Goal: Task Accomplishment & Management: Use online tool/utility

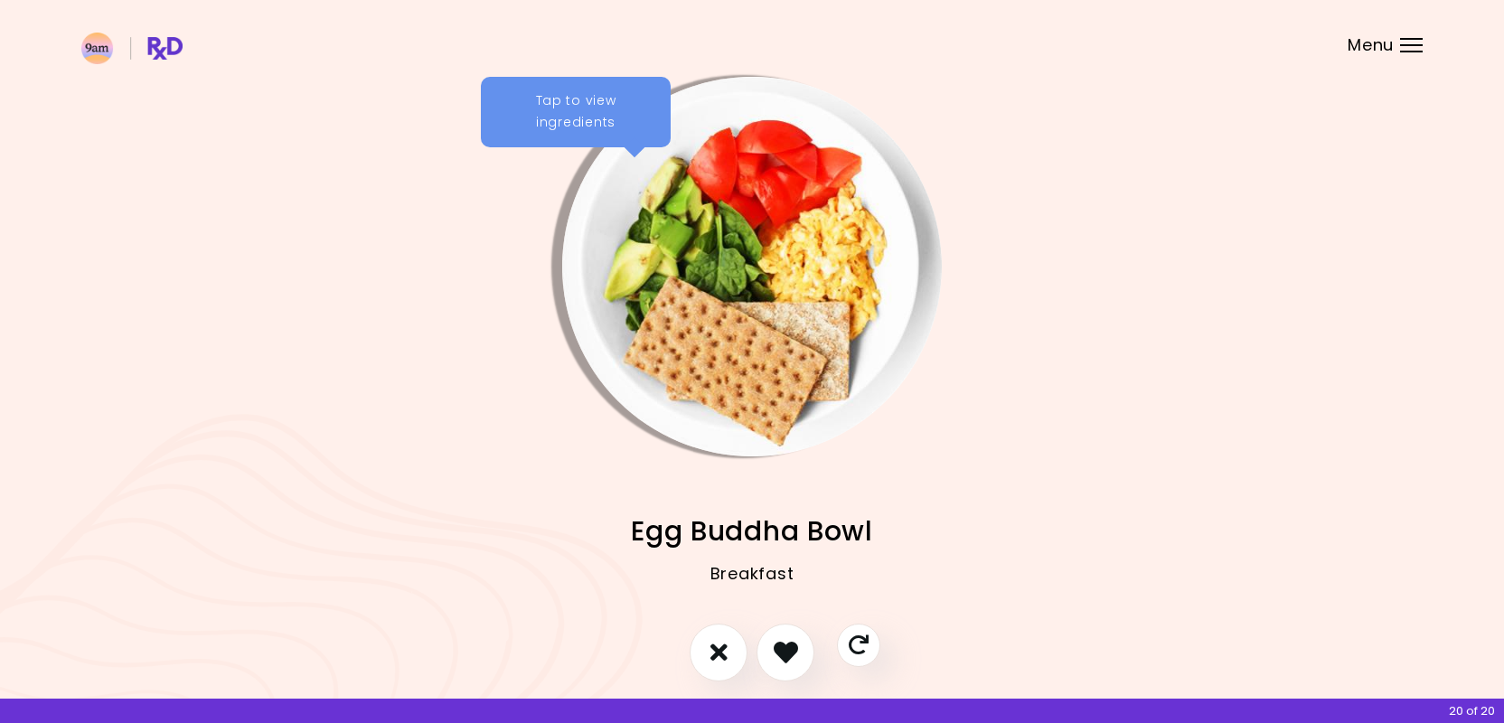
click at [566, 110] on div "Tap to view ingredients" at bounding box center [576, 112] width 190 height 71
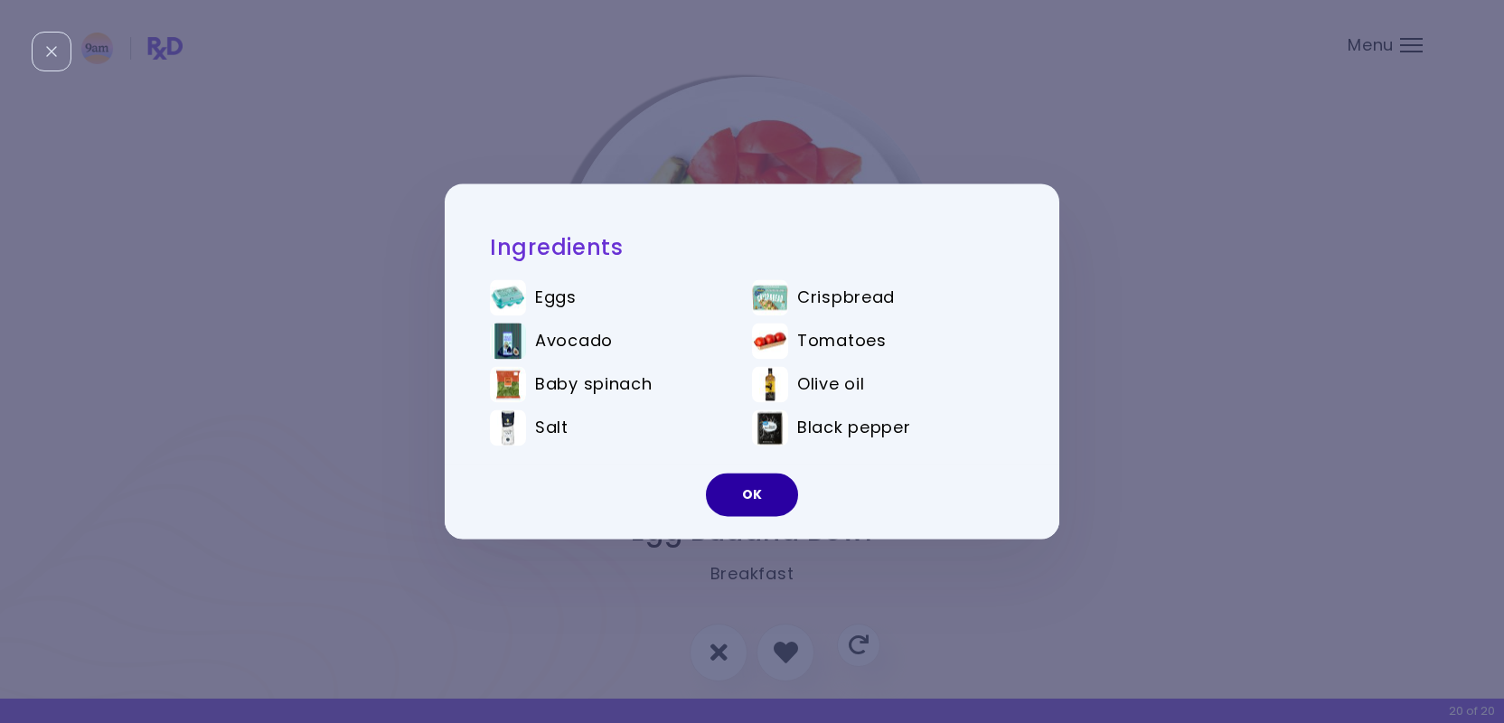
click at [757, 495] on button "OK" at bounding box center [752, 495] width 92 height 43
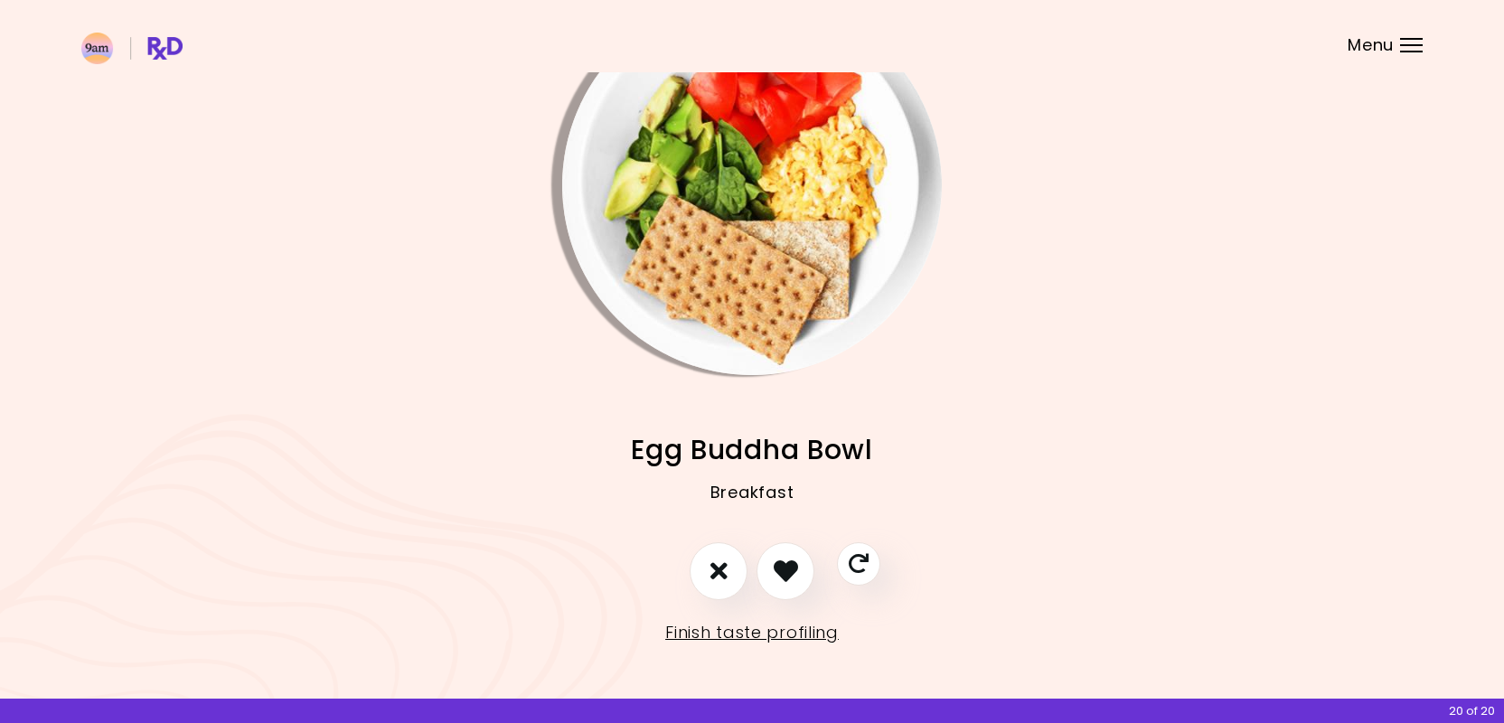
scroll to position [80, 0]
click at [750, 635] on link "Finish taste profiling" at bounding box center [752, 633] width 174 height 29
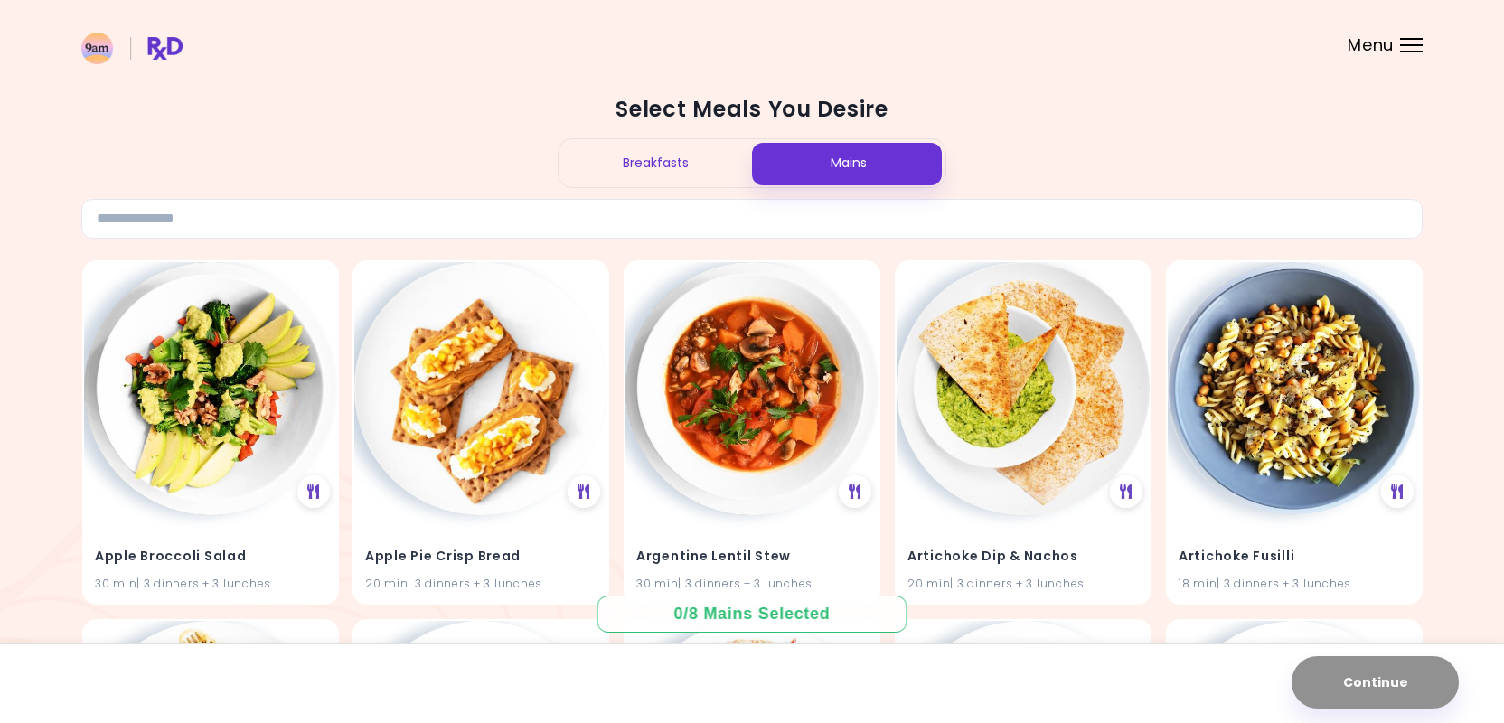
click at [674, 159] on div "Breakfasts" at bounding box center [655, 163] width 193 height 48
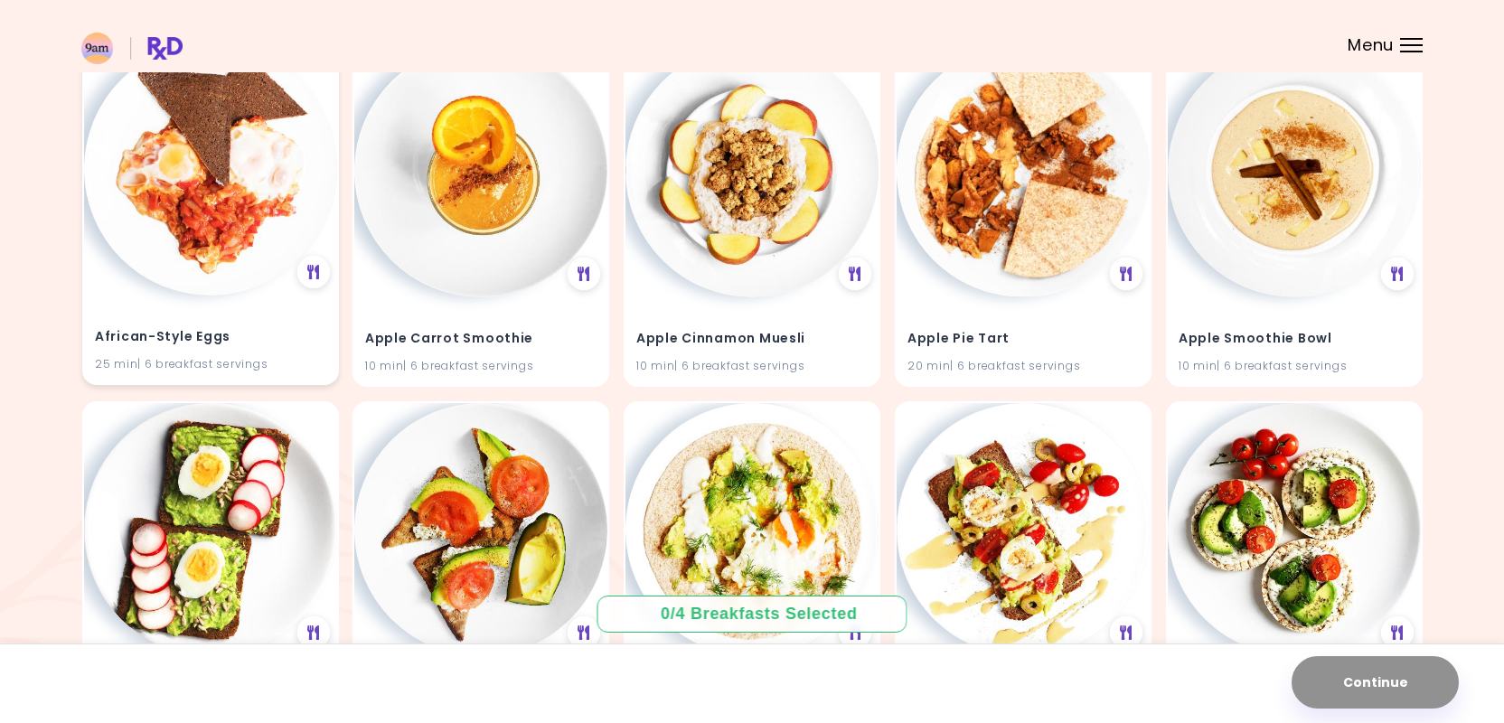
scroll to position [219, 0]
click at [256, 307] on div "African-Style Eggs 25 min | 6 breakfast servings" at bounding box center [210, 339] width 253 height 89
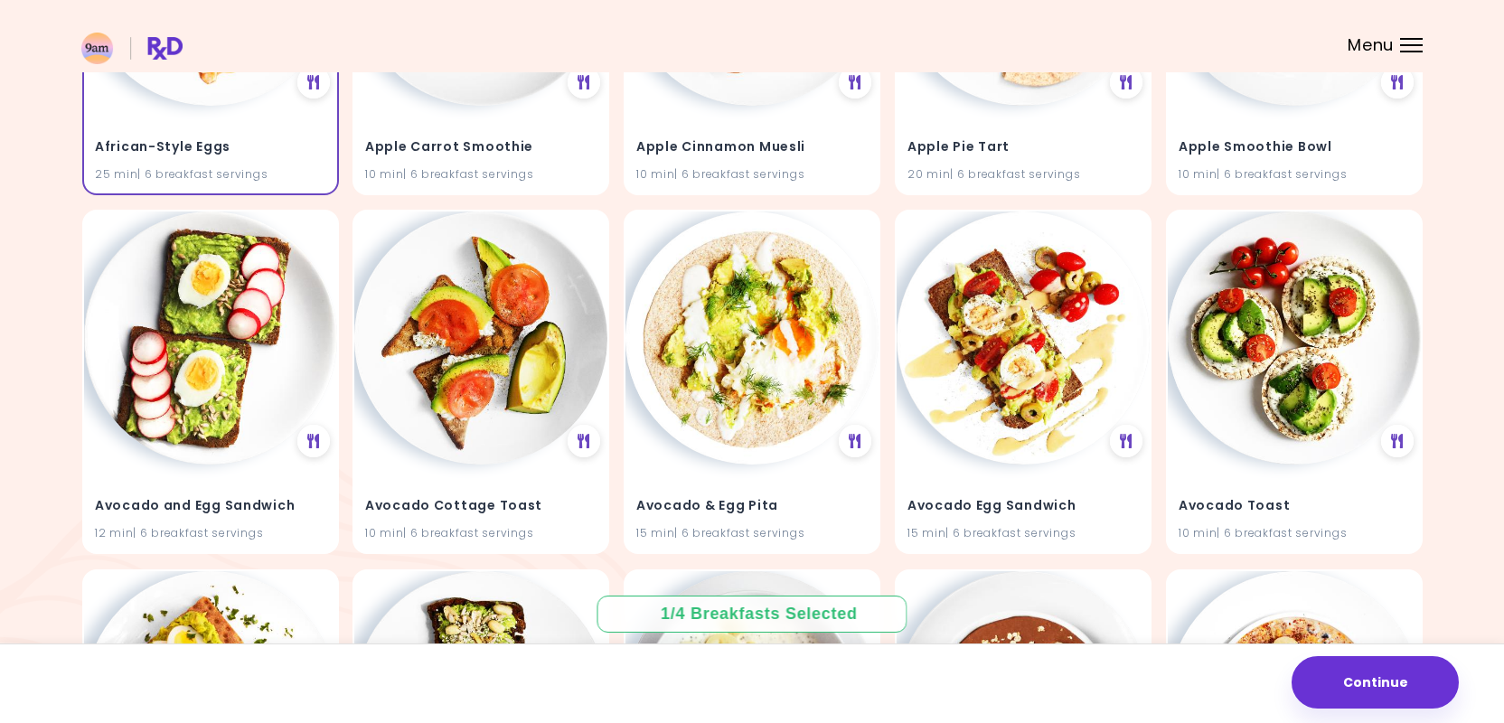
scroll to position [414, 0]
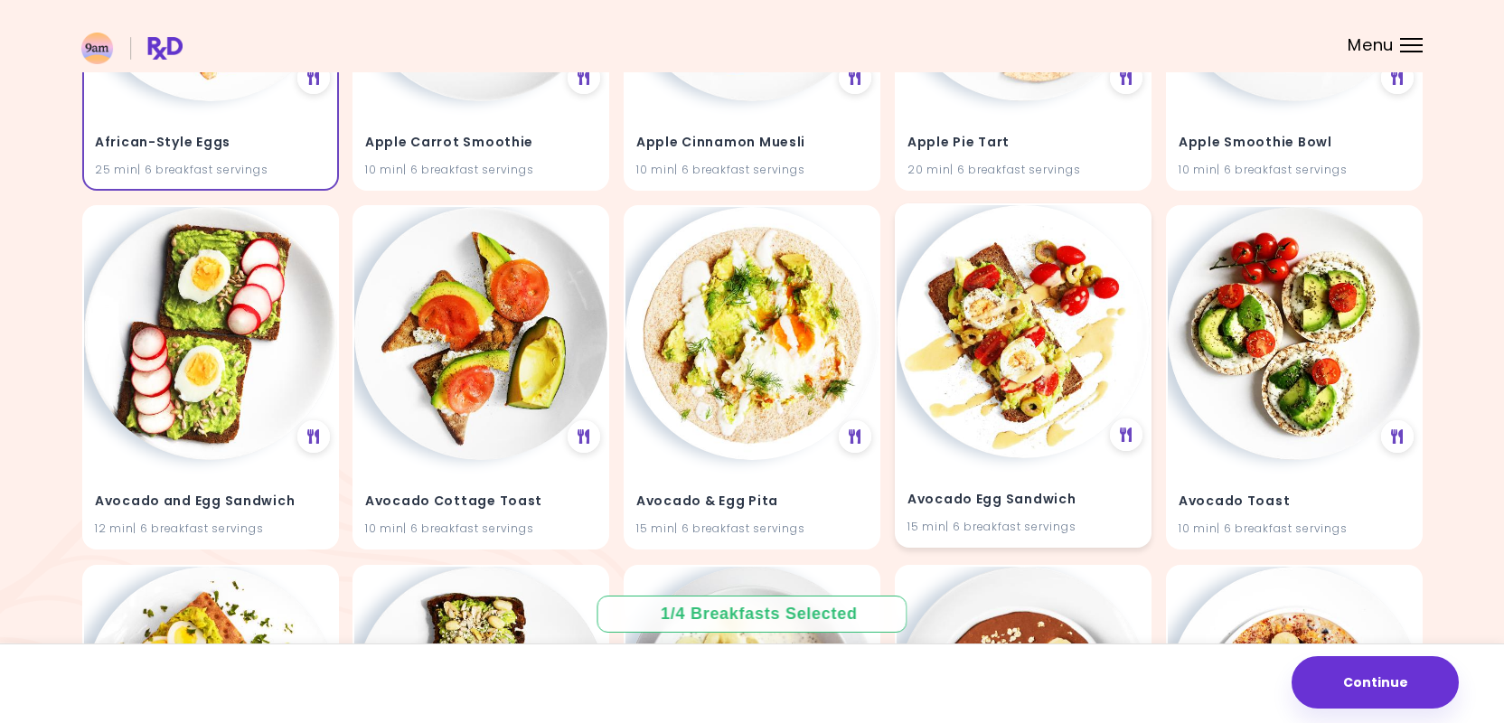
click at [959, 440] on div at bounding box center [1023, 331] width 253 height 253
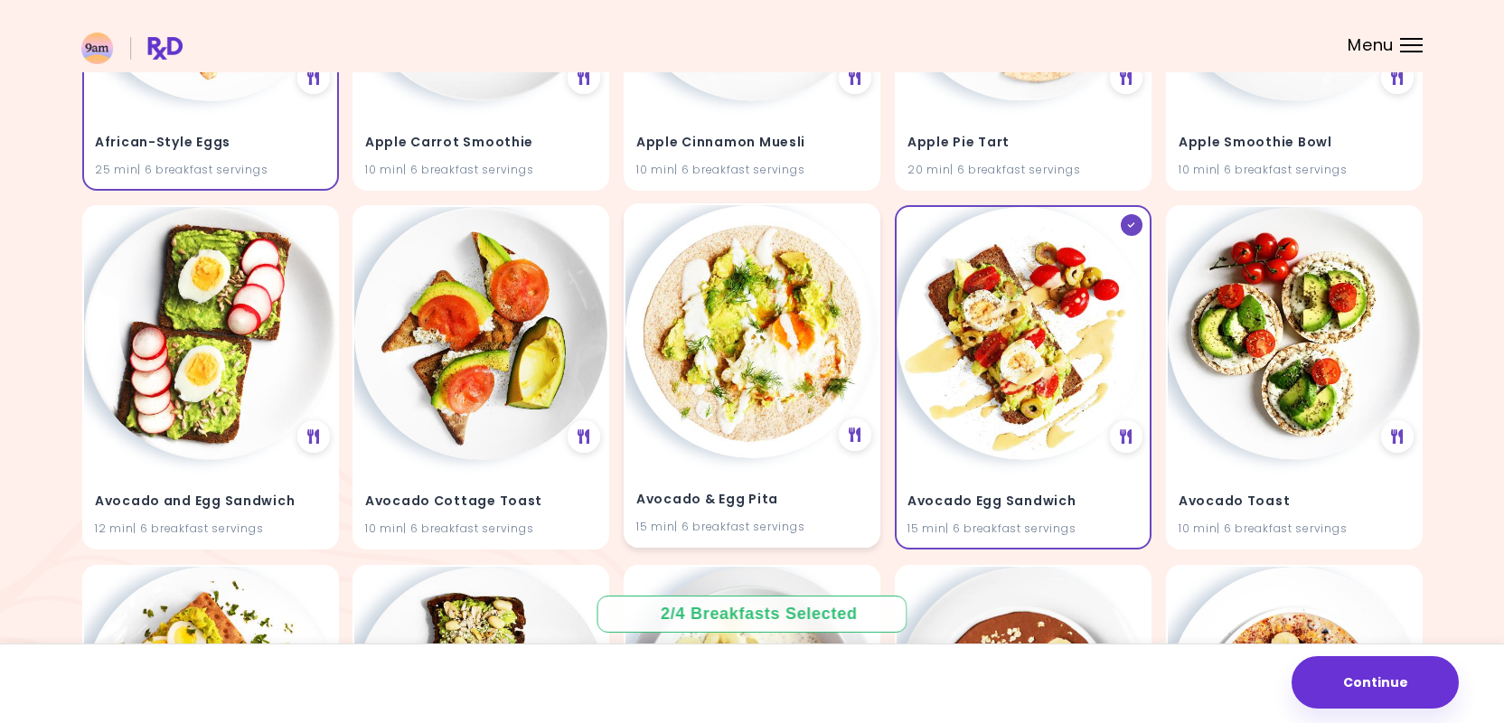
click at [827, 479] on div "Avocado & Egg Pita 15 min | 6 breakfast servings" at bounding box center [752, 502] width 253 height 89
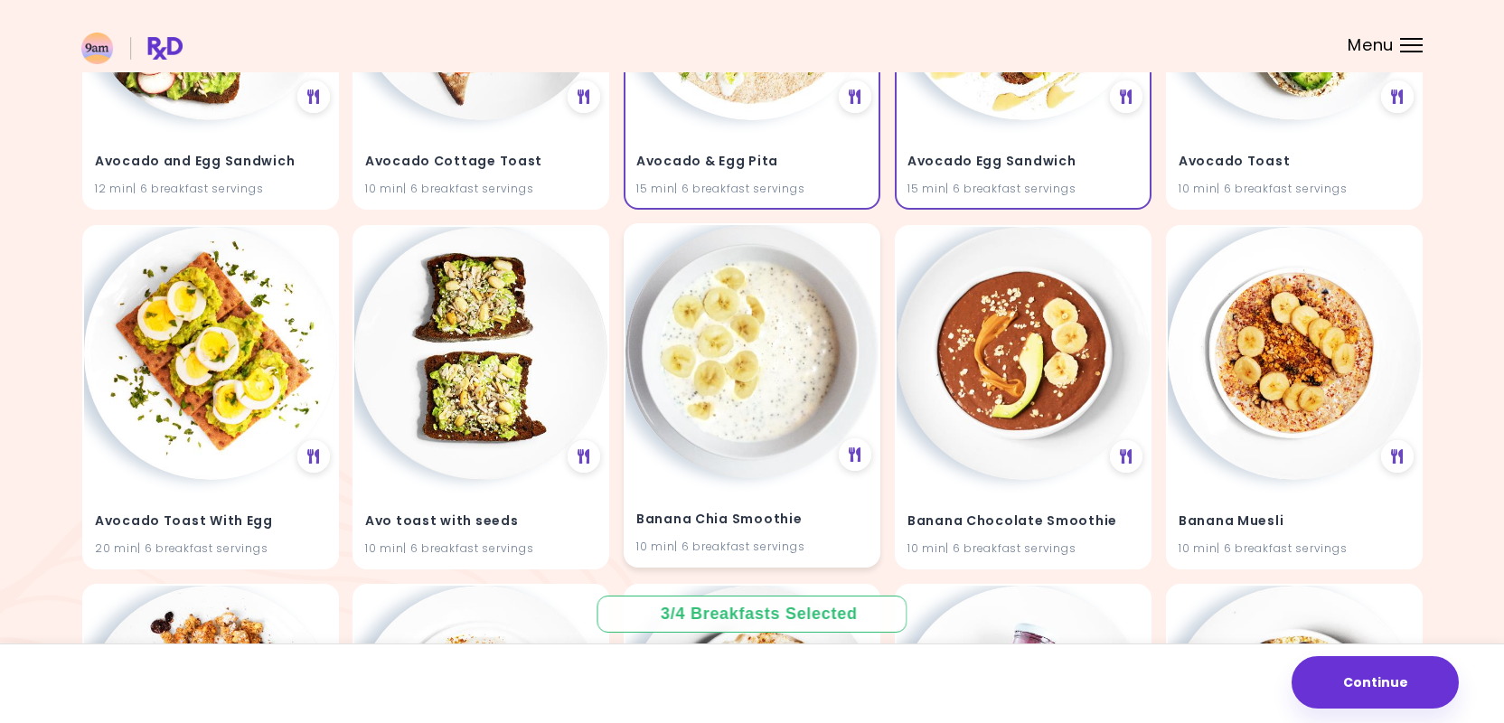
scroll to position [756, 0]
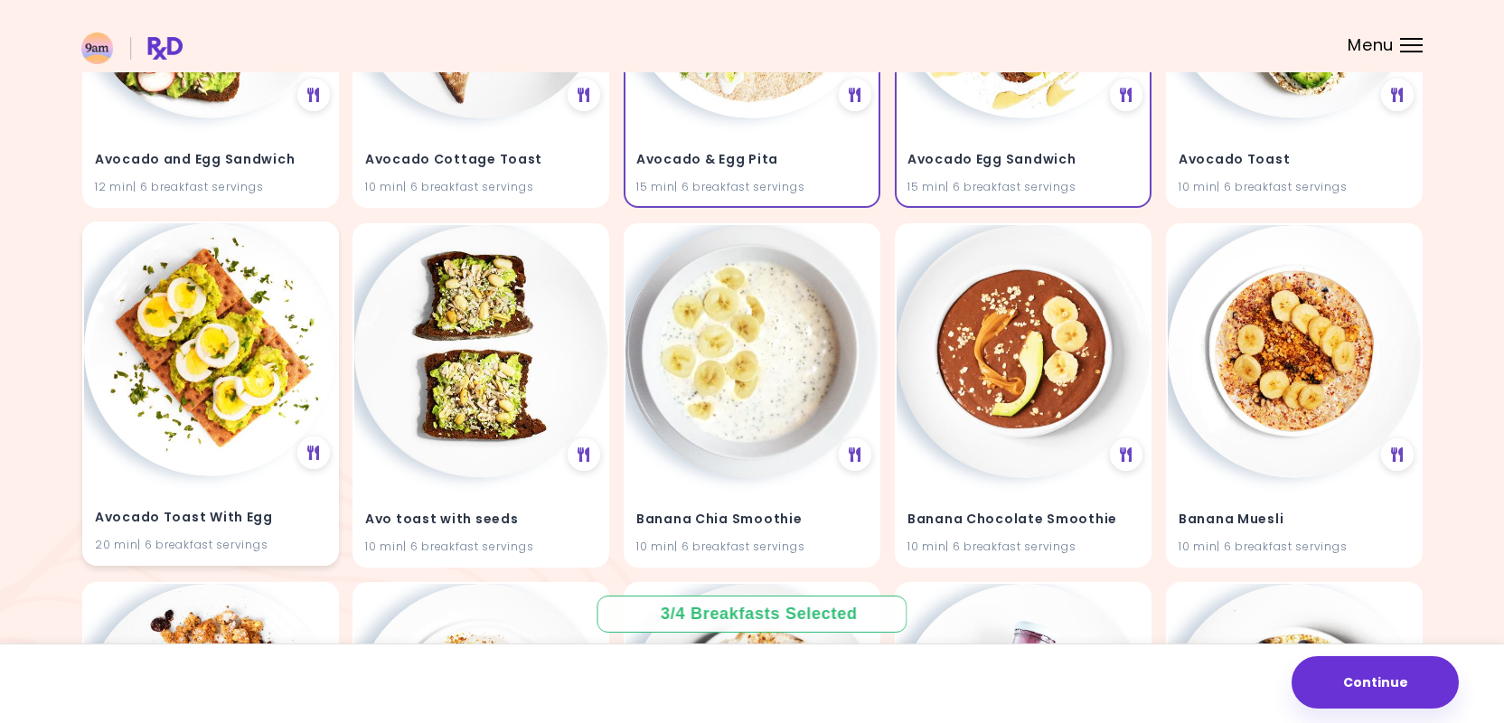
click at [286, 504] on h4 "Avocado Toast With Egg" at bounding box center [210, 518] width 231 height 29
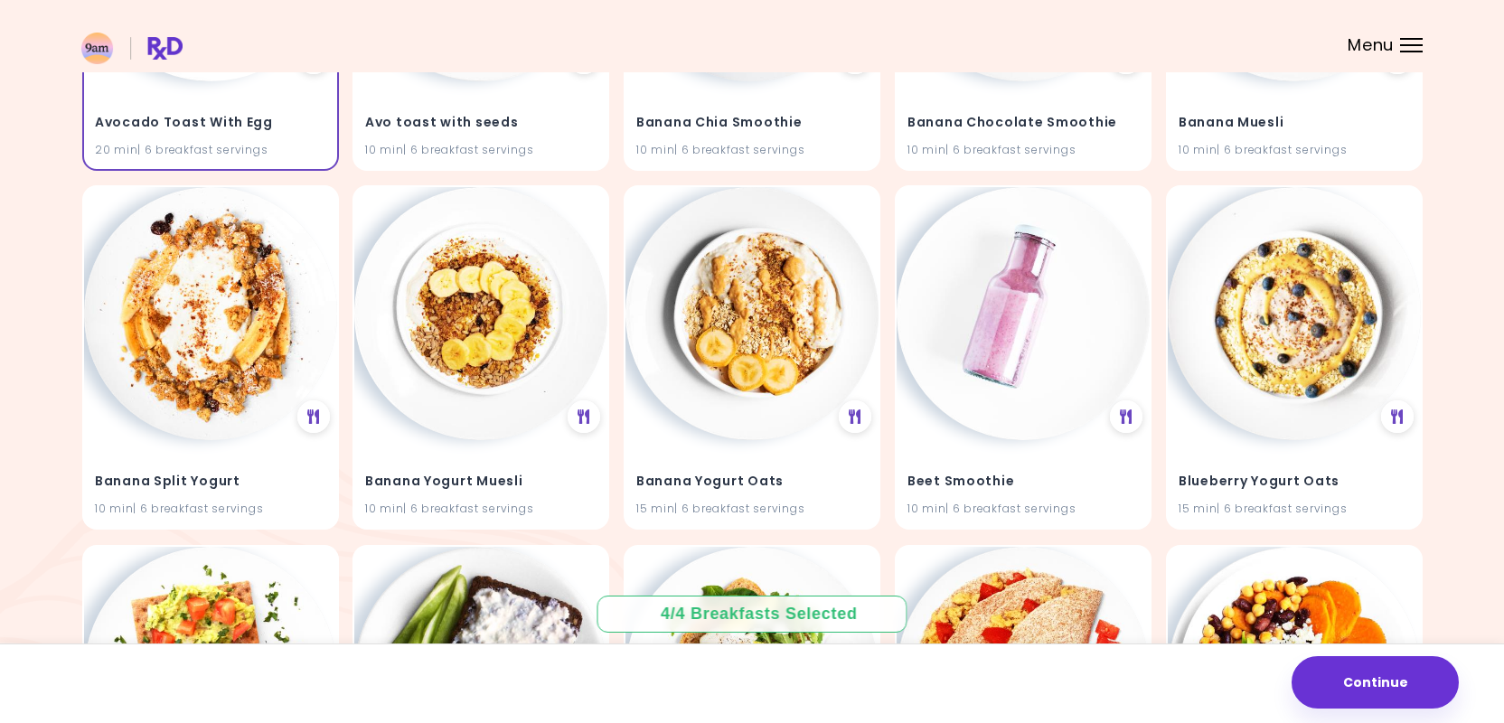
scroll to position [1152, 0]
click at [818, 484] on h4 "Banana Yogurt Oats" at bounding box center [752, 481] width 231 height 29
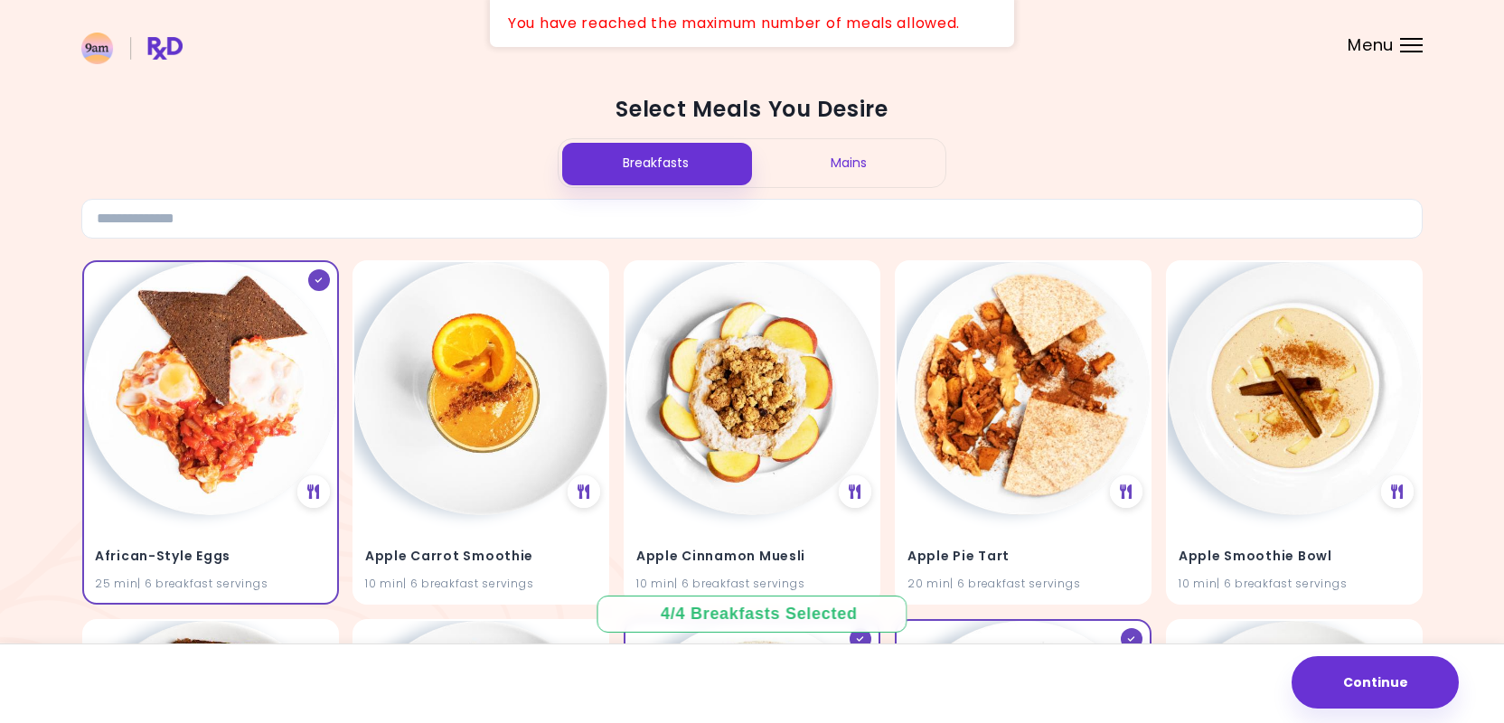
scroll to position [0, 0]
click at [1356, 685] on button "Continue" at bounding box center [1375, 682] width 167 height 52
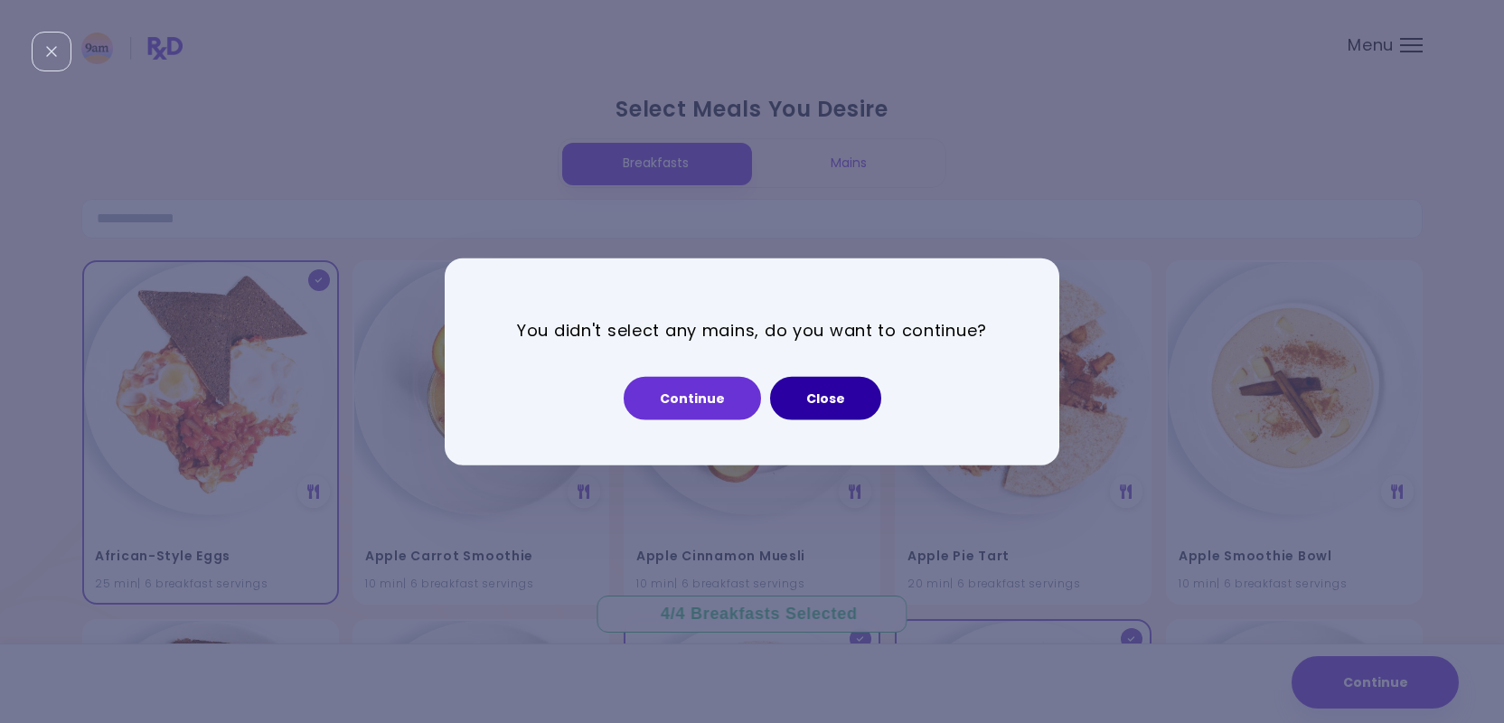
click at [820, 402] on button "Close" at bounding box center [825, 397] width 111 height 43
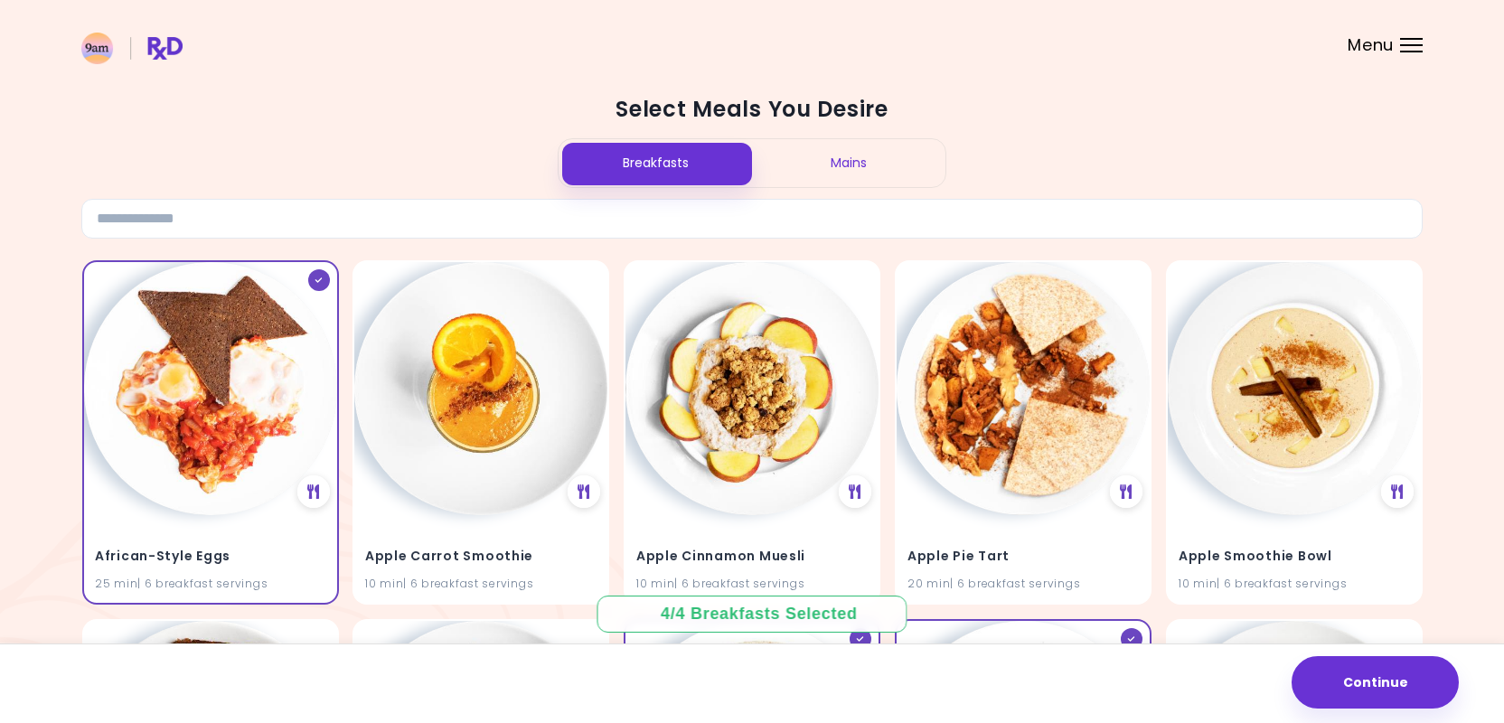
click at [852, 157] on div "Mains" at bounding box center [848, 163] width 193 height 48
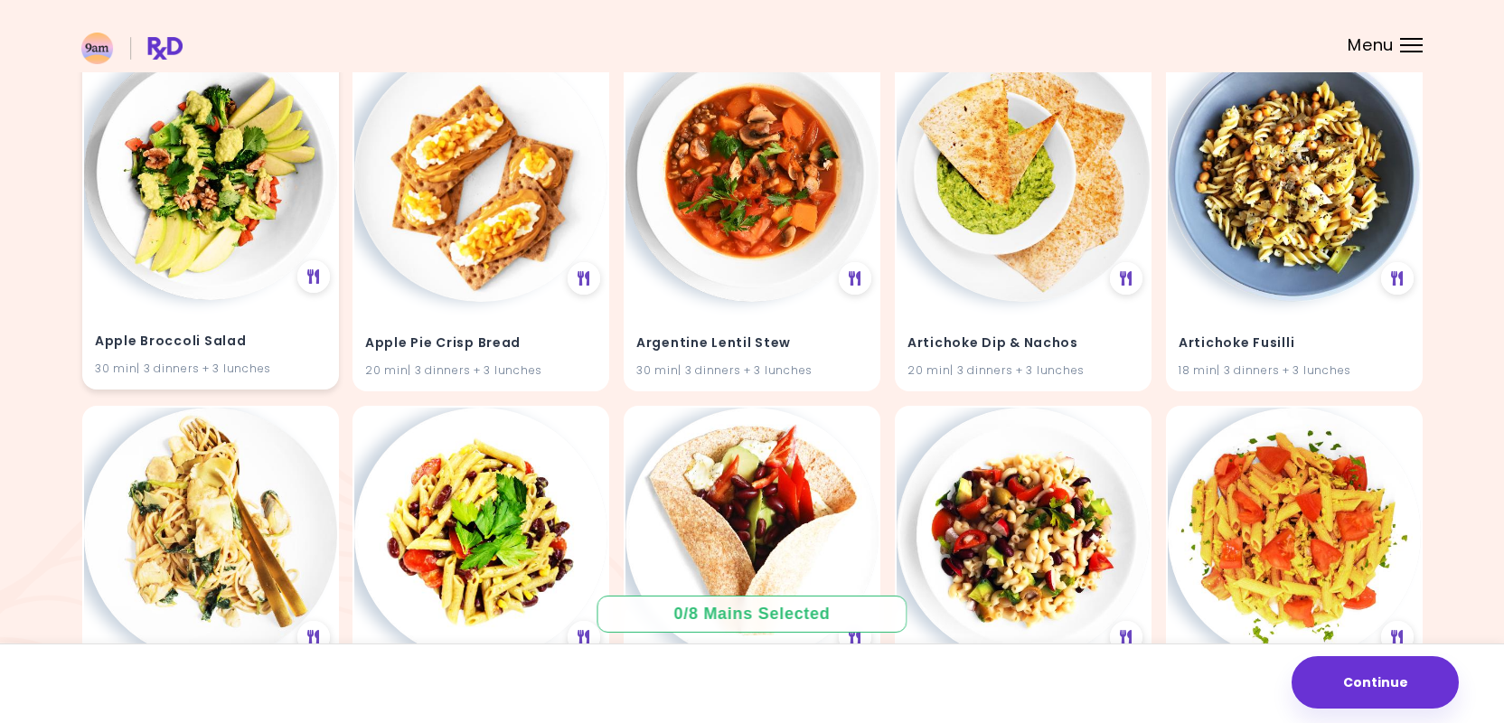
scroll to position [219, 0]
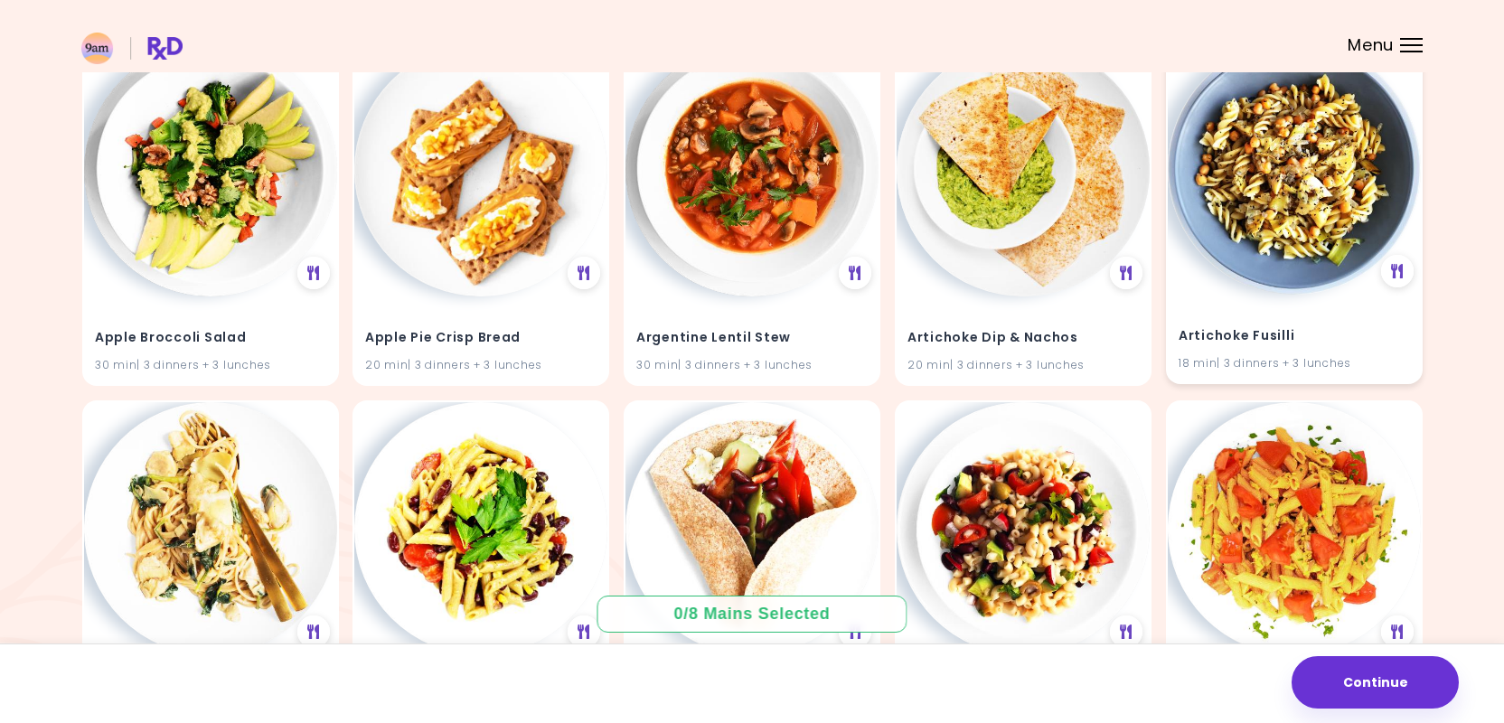
click at [1352, 305] on div "Artichoke Fusilli 18 min | 3 dinners + 3 lunches" at bounding box center [1294, 339] width 253 height 89
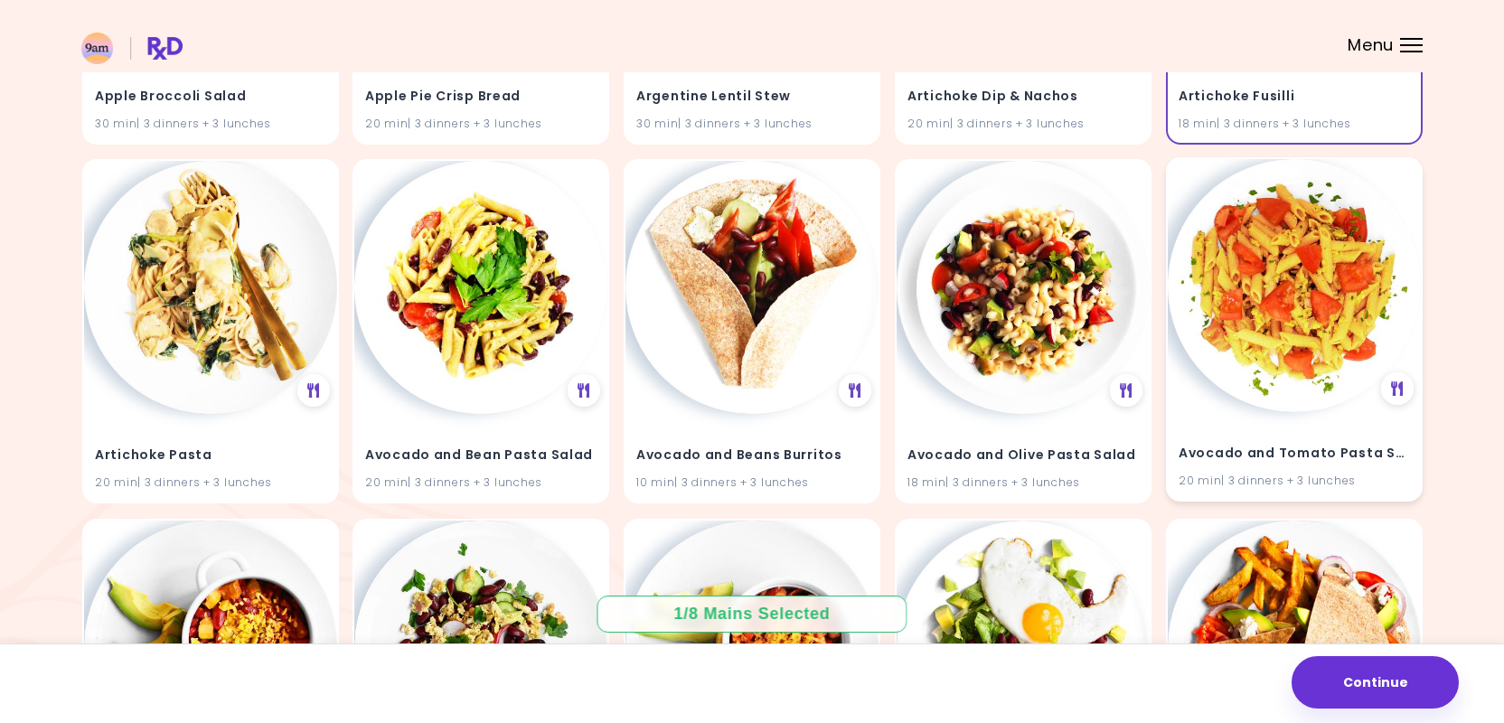
scroll to position [463, 0]
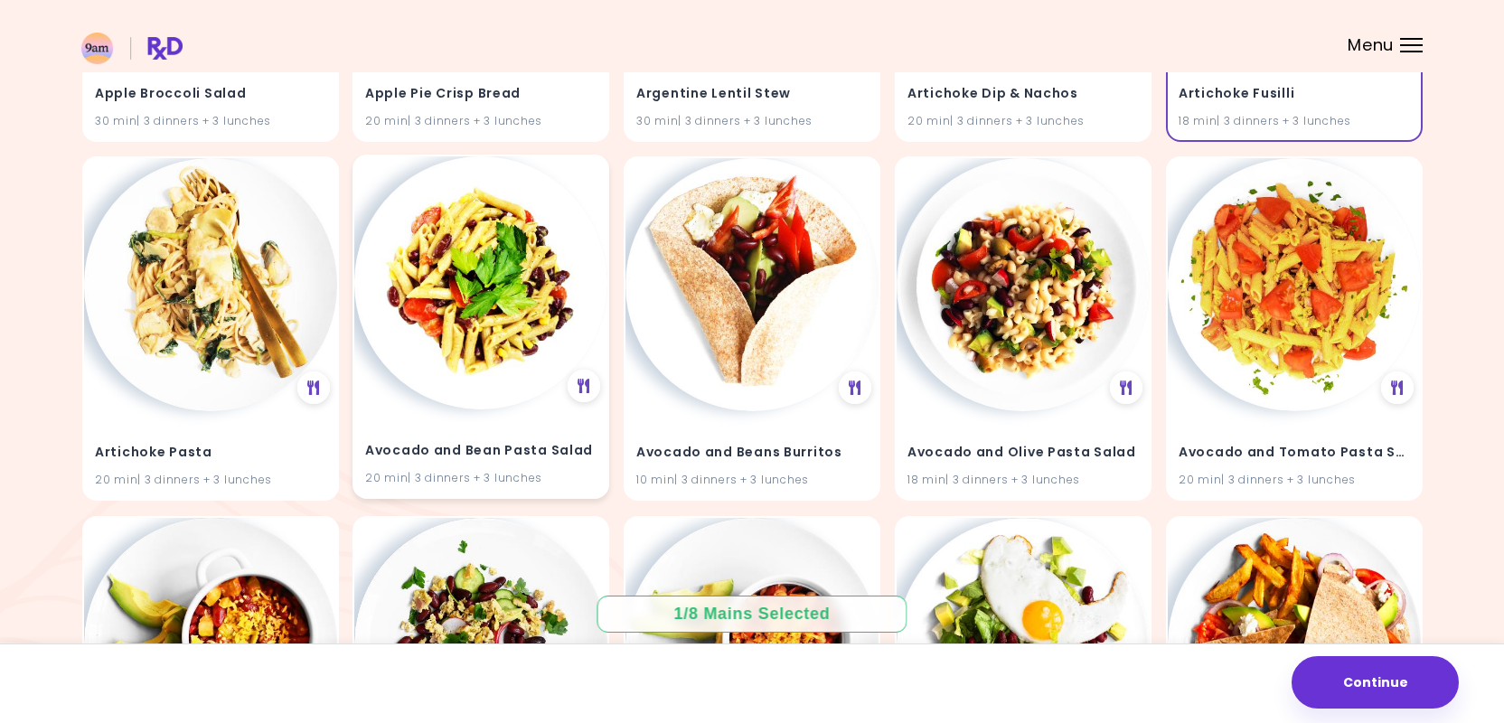
click at [494, 444] on h4 "Avocado and Bean Pasta Salad" at bounding box center [480, 452] width 231 height 29
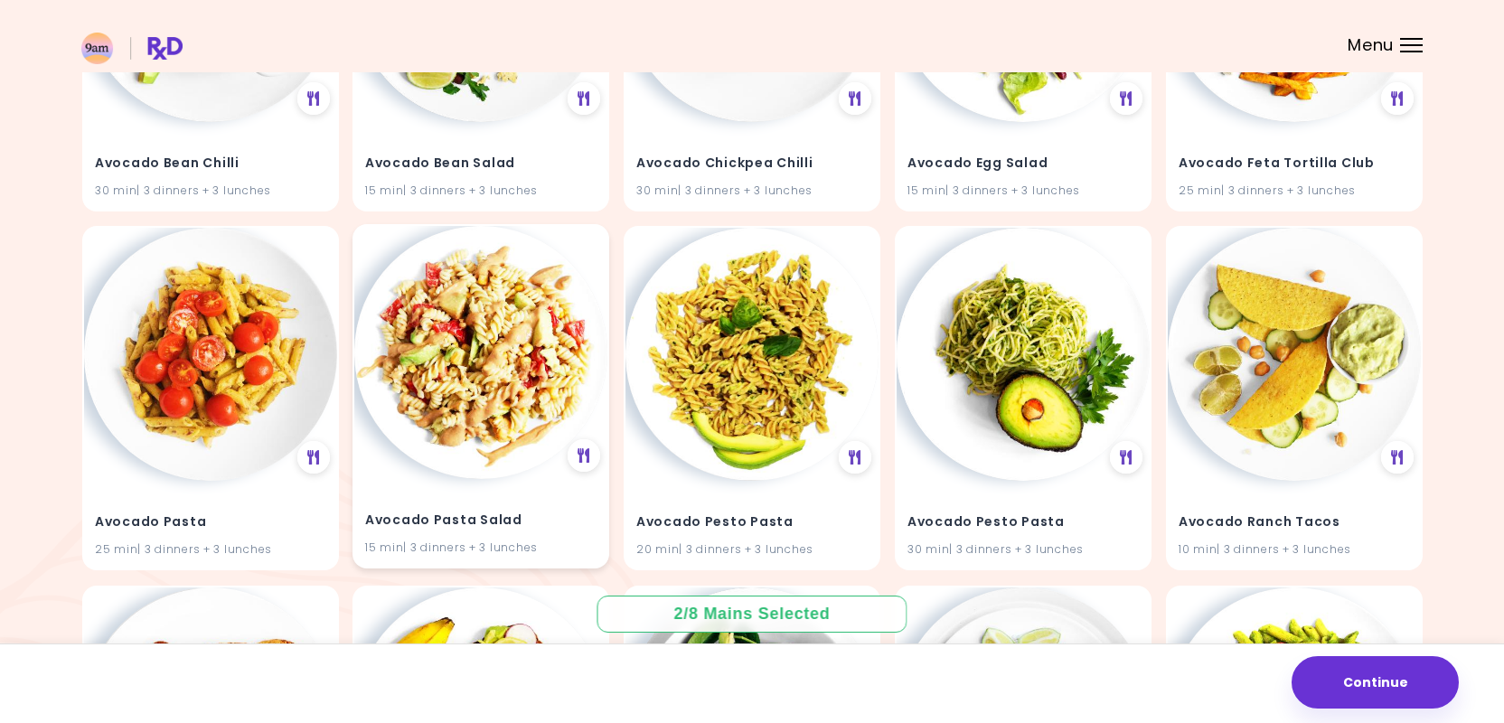
scroll to position [1120, 0]
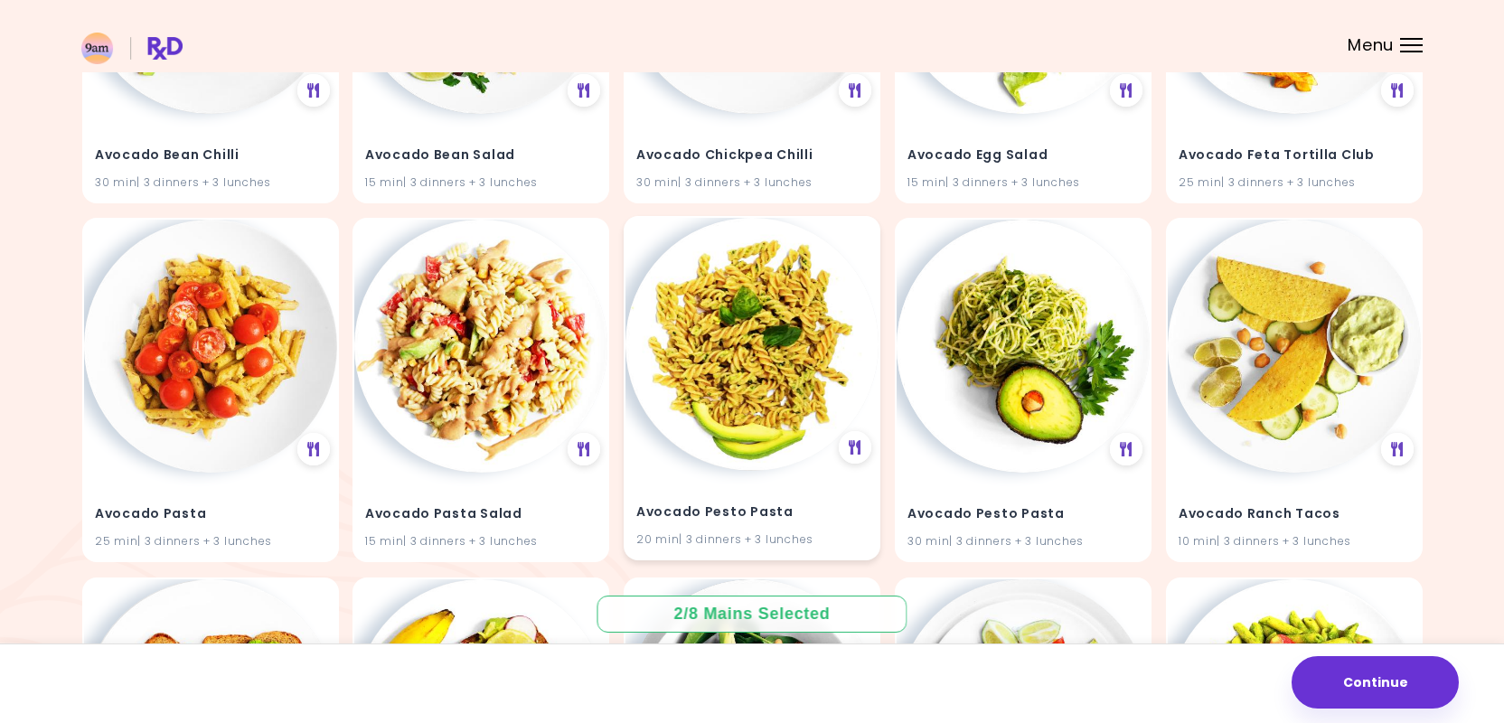
click at [809, 508] on h4 "Avocado Pesto Pasta" at bounding box center [752, 513] width 231 height 29
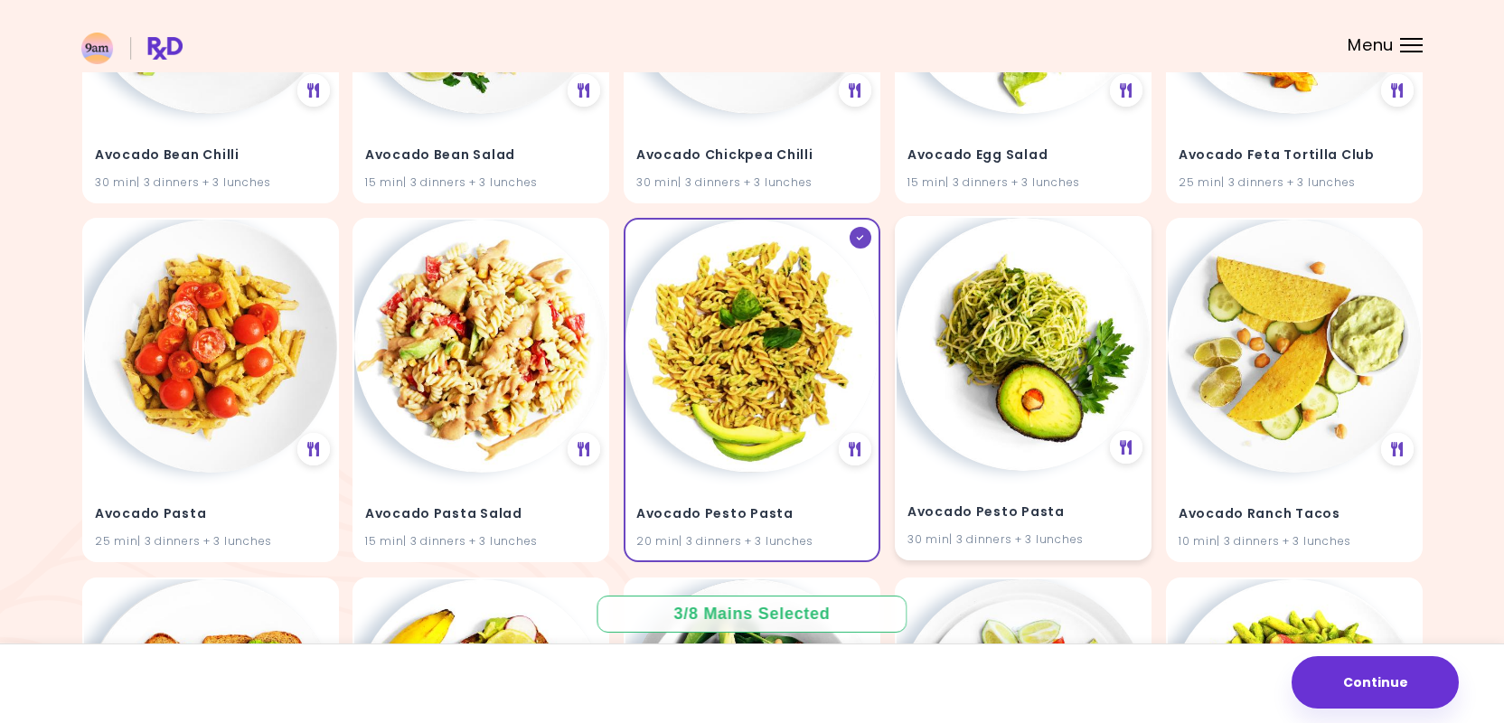
click at [1080, 513] on h4 "Avocado Pesto Pasta" at bounding box center [1023, 513] width 231 height 29
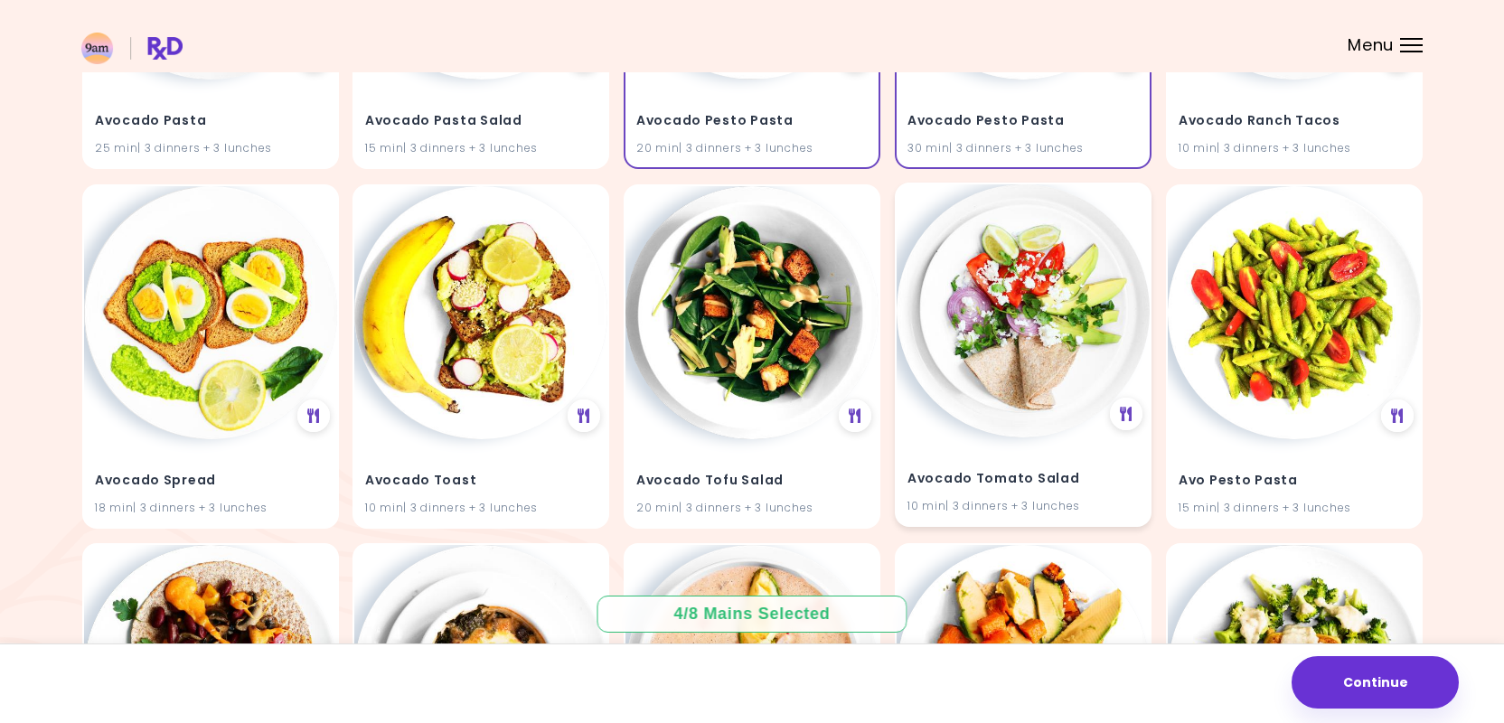
scroll to position [1519, 0]
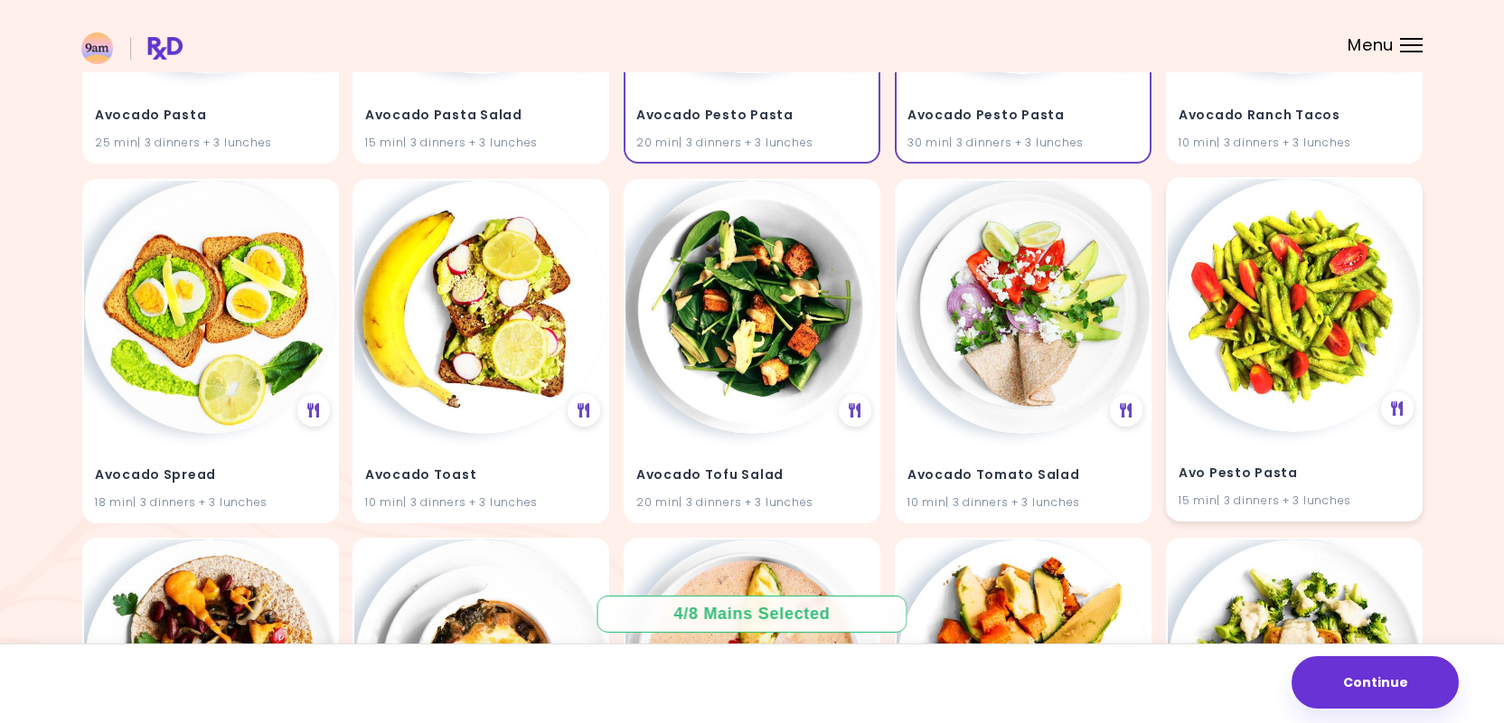
click at [1224, 448] on div "Avo Pesto Pasta 15 min | 3 dinners + 3 lunches" at bounding box center [1294, 475] width 253 height 89
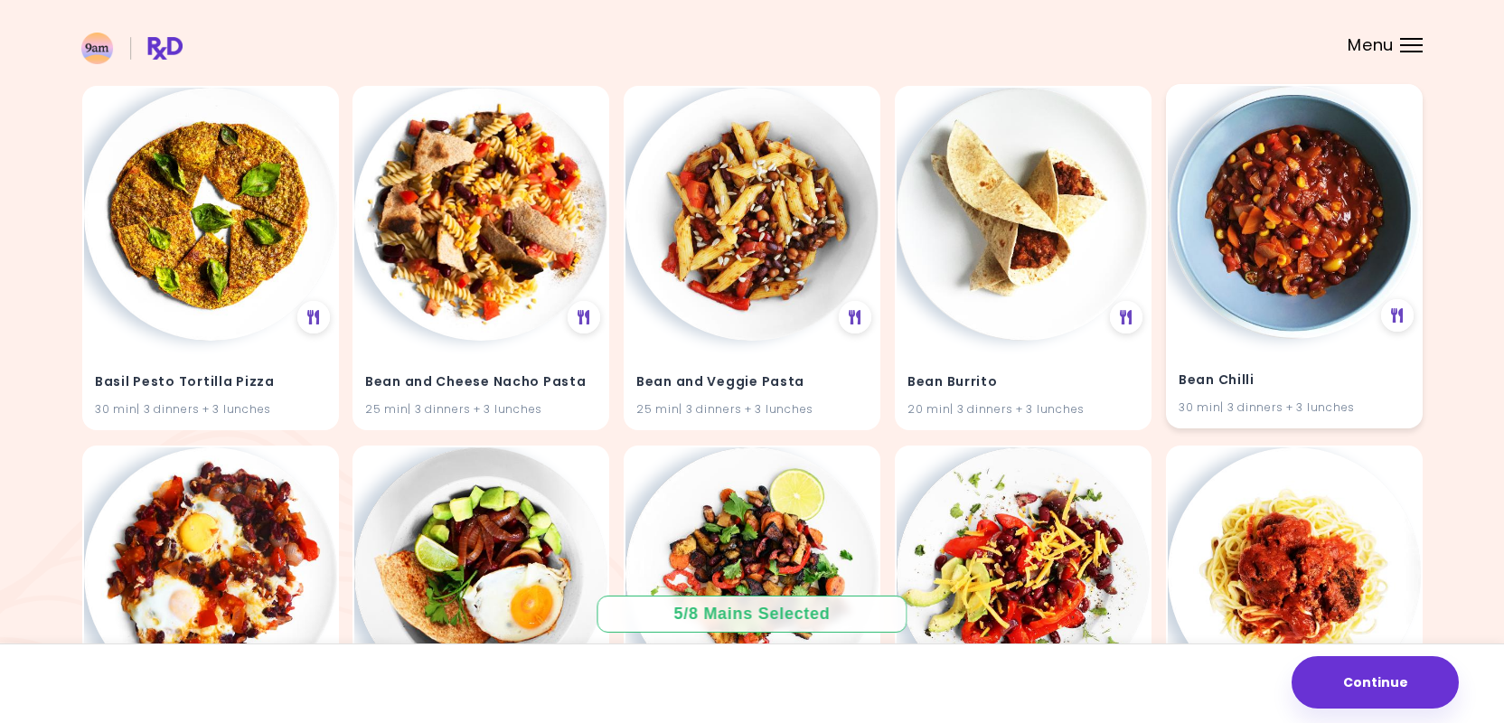
scroll to position [2693, 0]
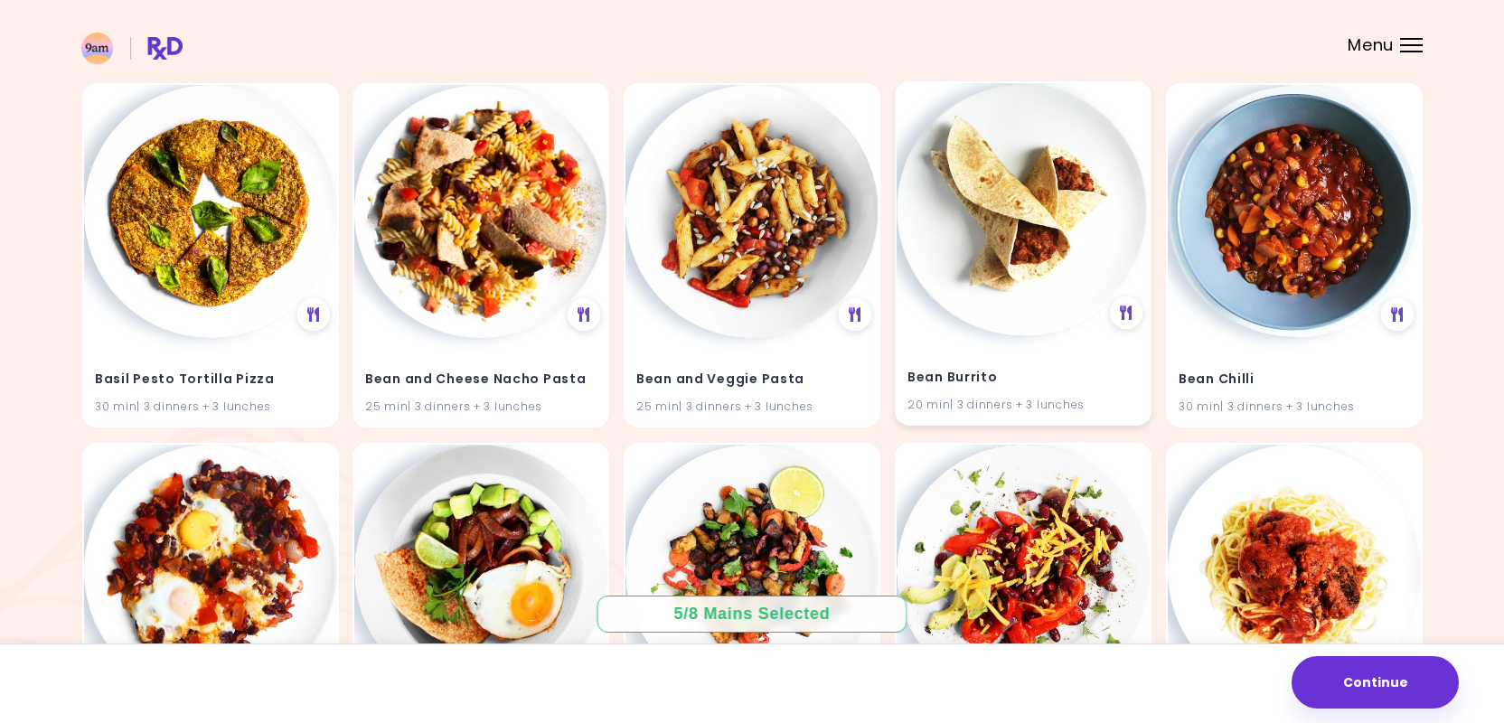
click at [1072, 363] on h4 "Bean Burrito" at bounding box center [1023, 377] width 231 height 29
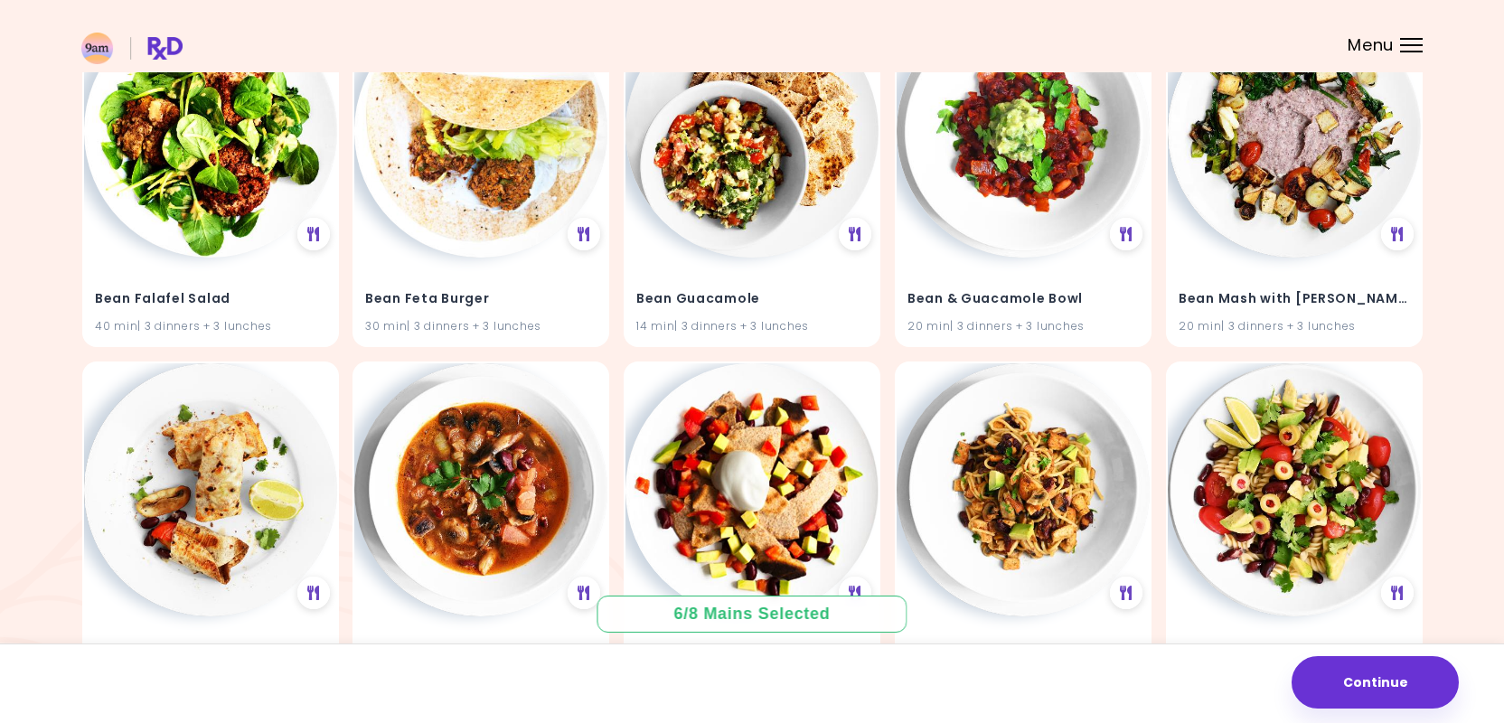
scroll to position [3493, 0]
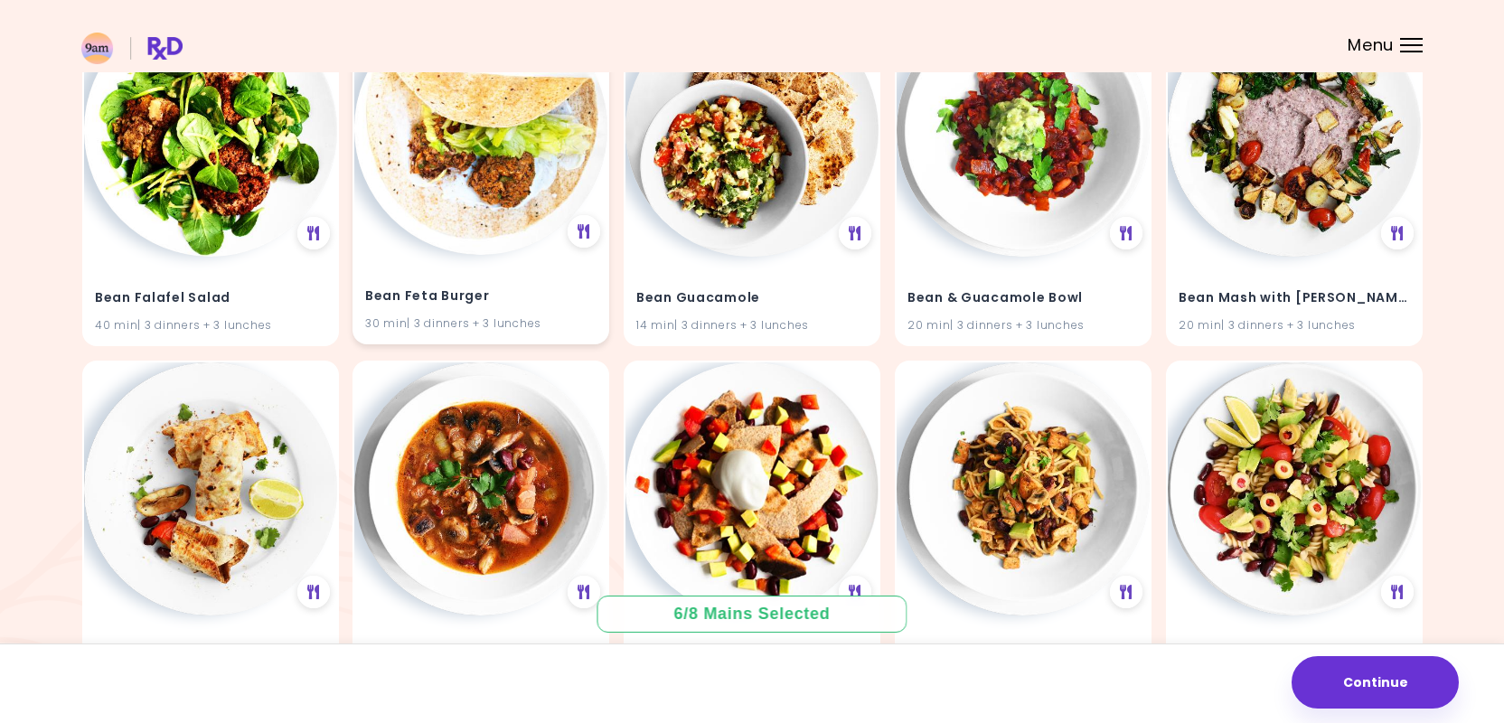
click at [515, 286] on h4 "Bean Feta Burger" at bounding box center [480, 296] width 231 height 29
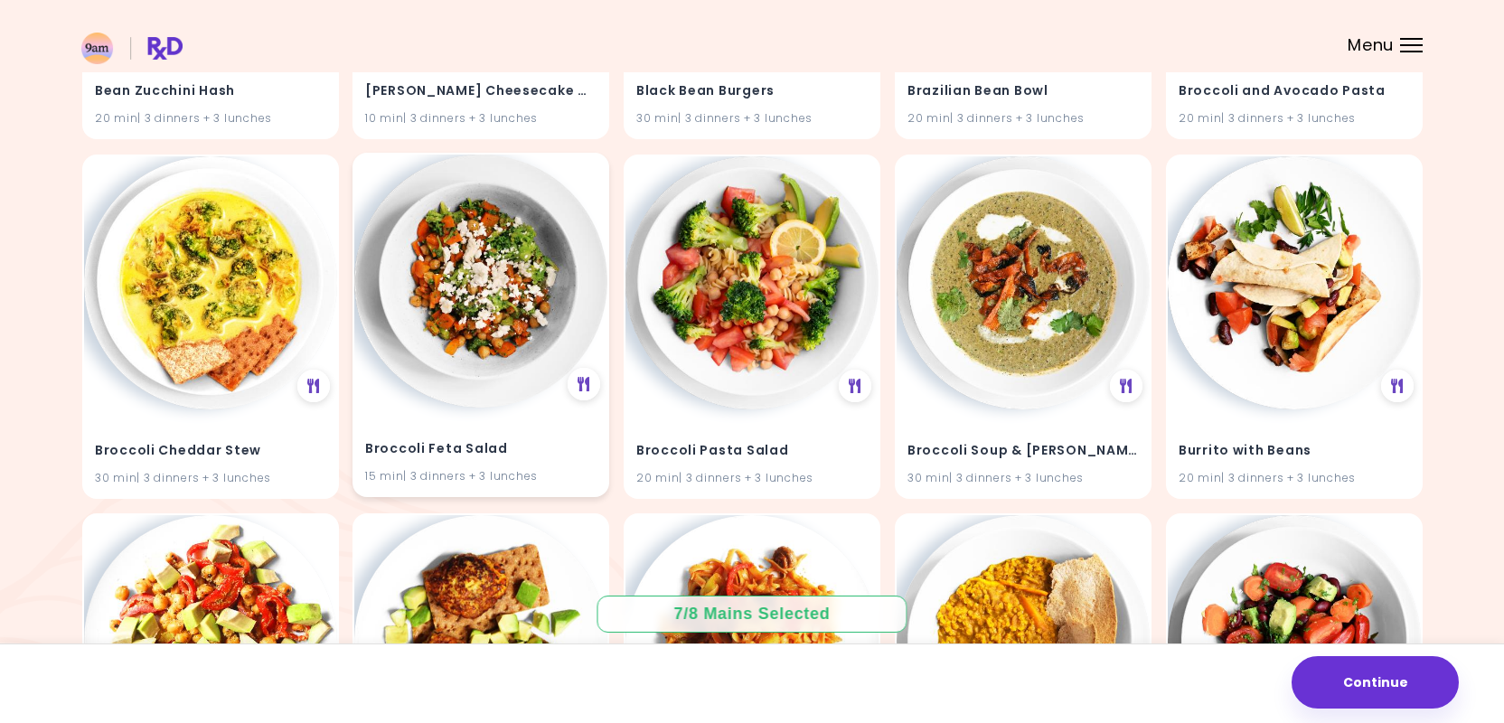
scroll to position [5497, 0]
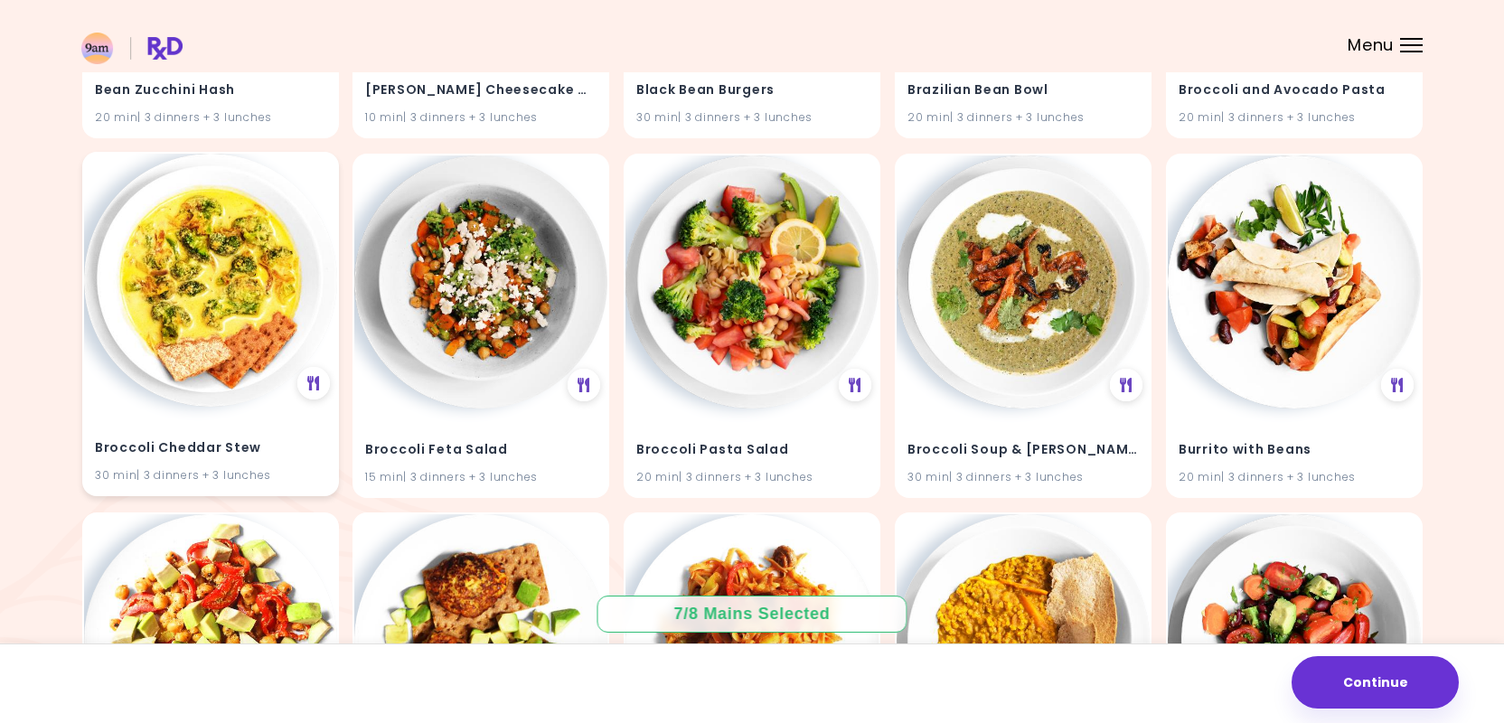
click at [265, 416] on div "Broccoli Cheddar Stew 30 min | 3 dinners + 3 lunches" at bounding box center [210, 451] width 253 height 89
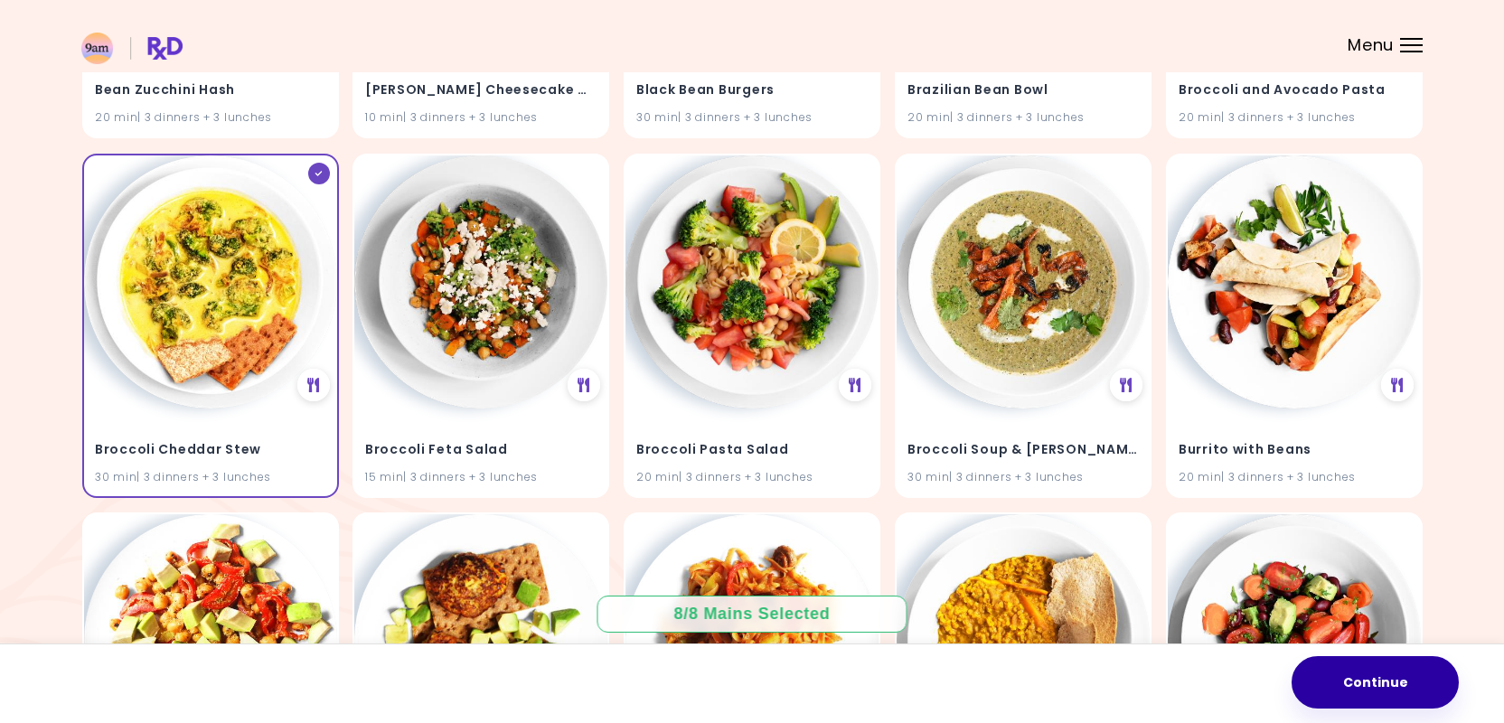
click at [1376, 692] on button "Continue" at bounding box center [1375, 682] width 167 height 52
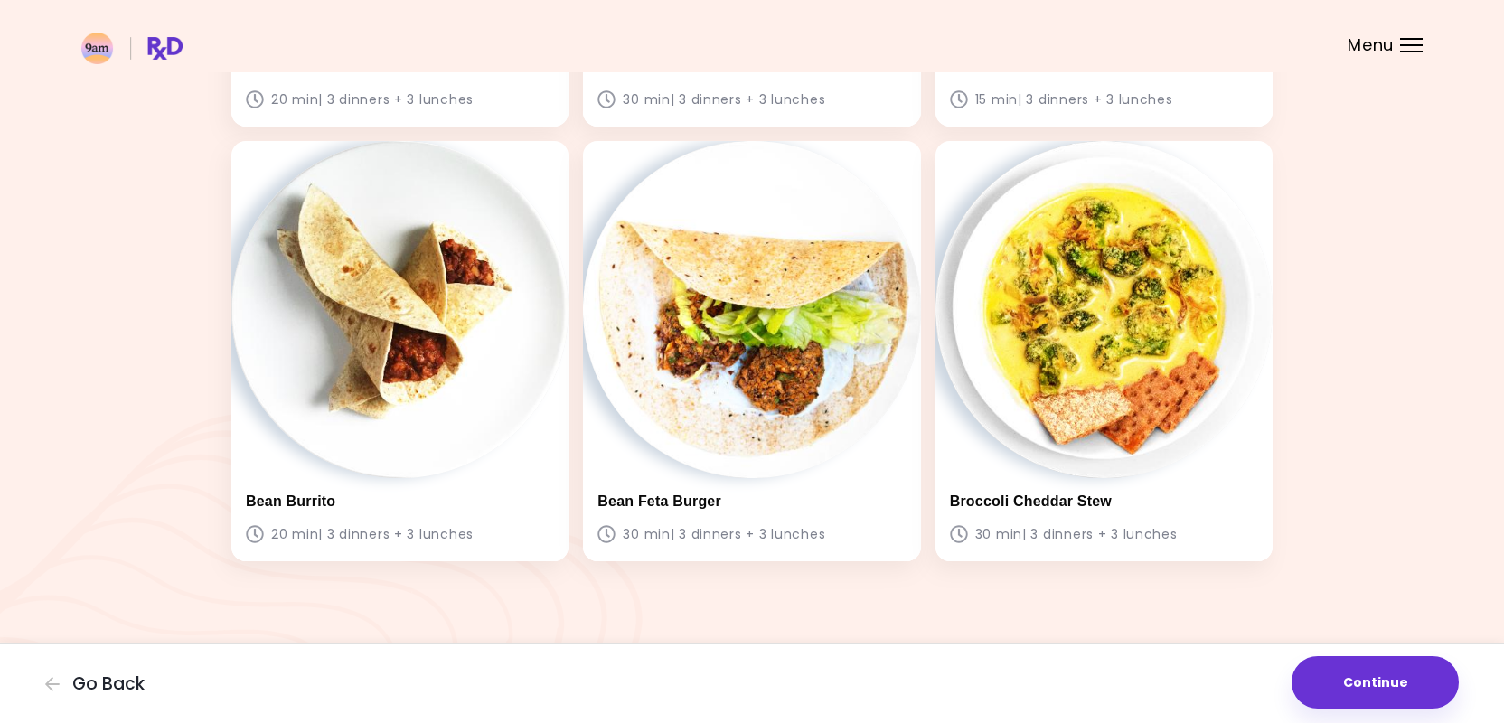
scroll to position [1334, 0]
click at [1375, 680] on button "Continue" at bounding box center [1375, 682] width 167 height 52
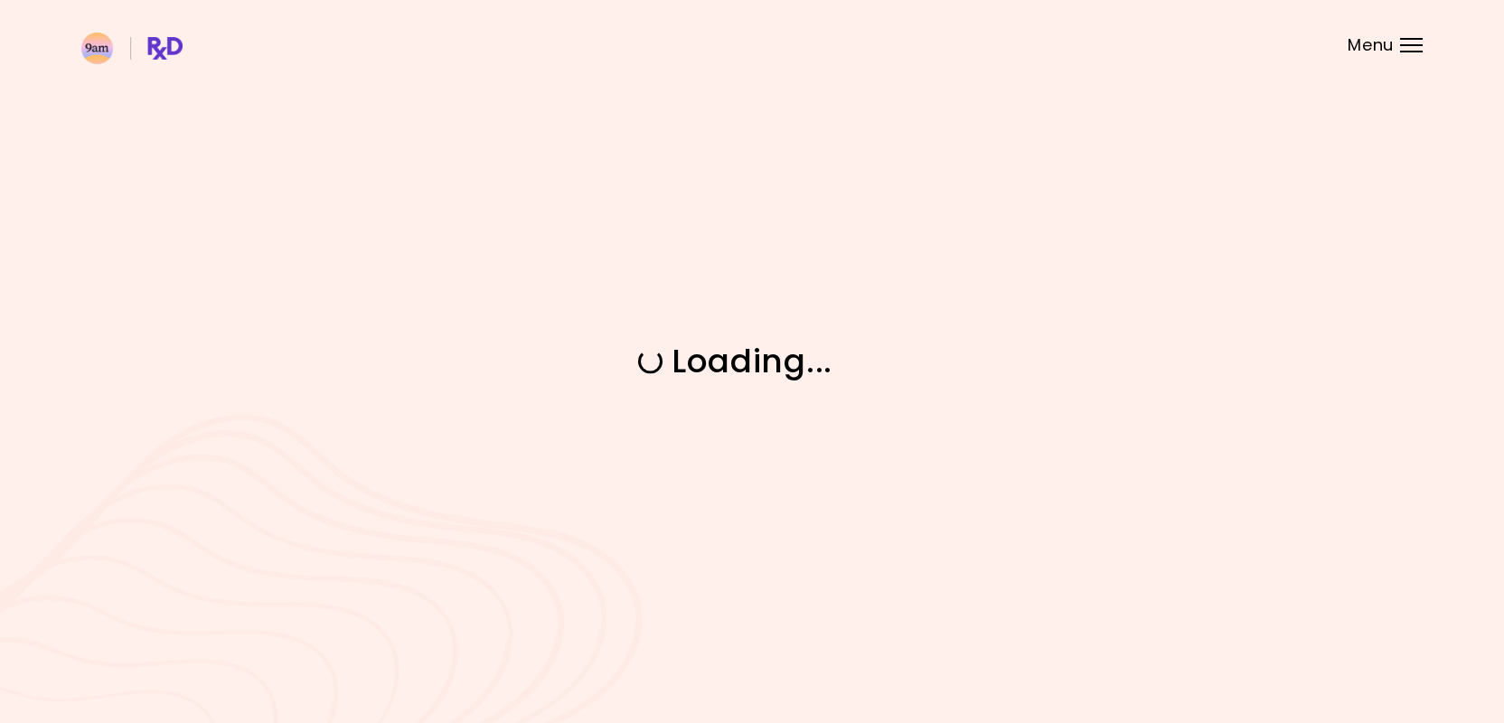
scroll to position [0, 0]
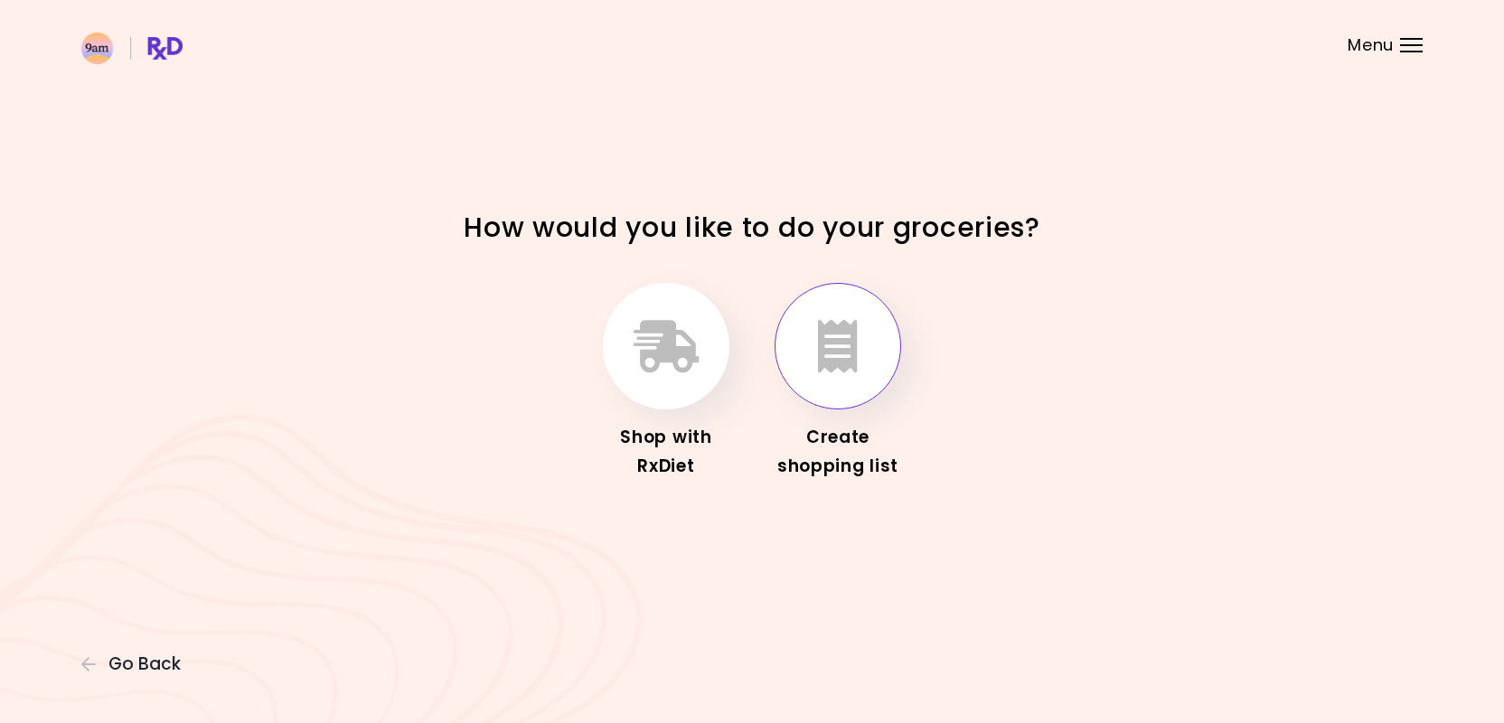
click at [848, 369] on icon "button" at bounding box center [838, 346] width 40 height 52
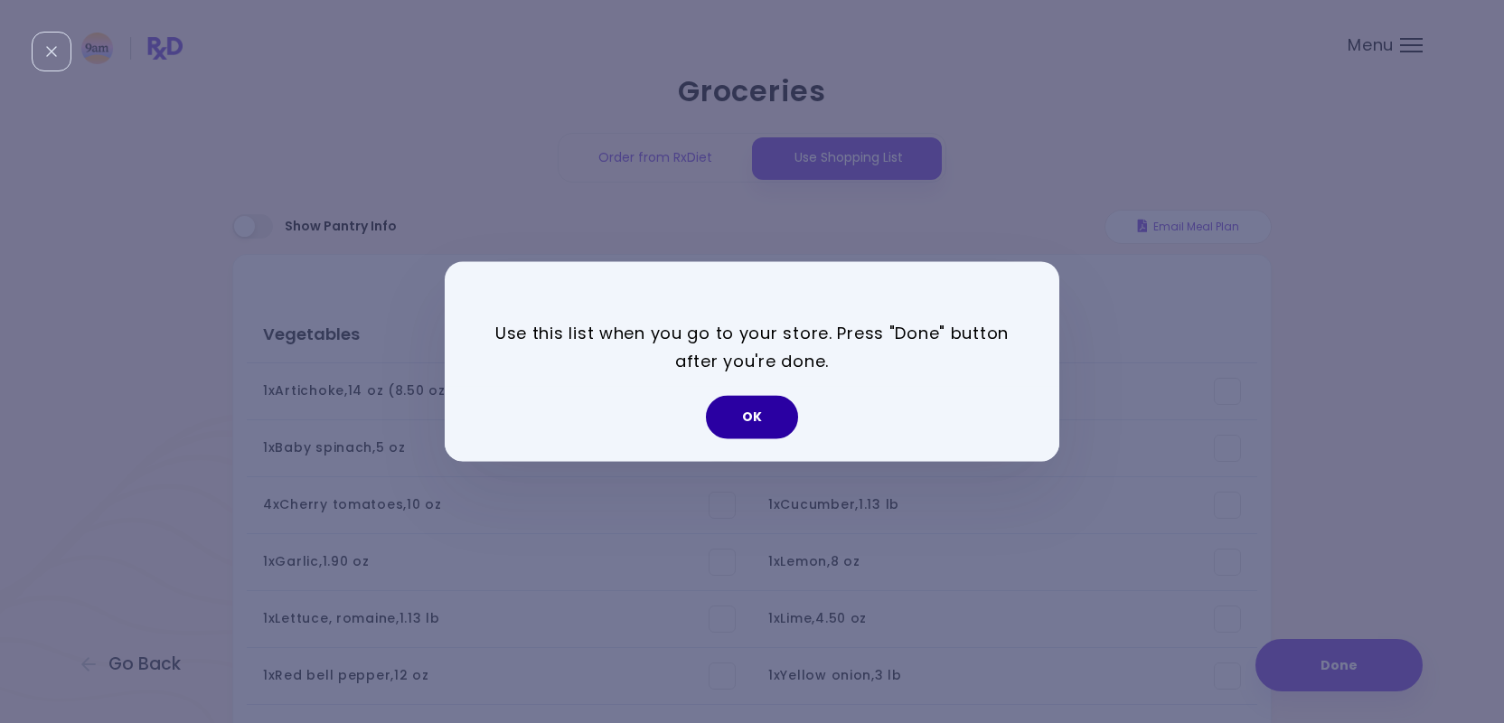
click at [761, 405] on button "OK" at bounding box center [752, 417] width 92 height 43
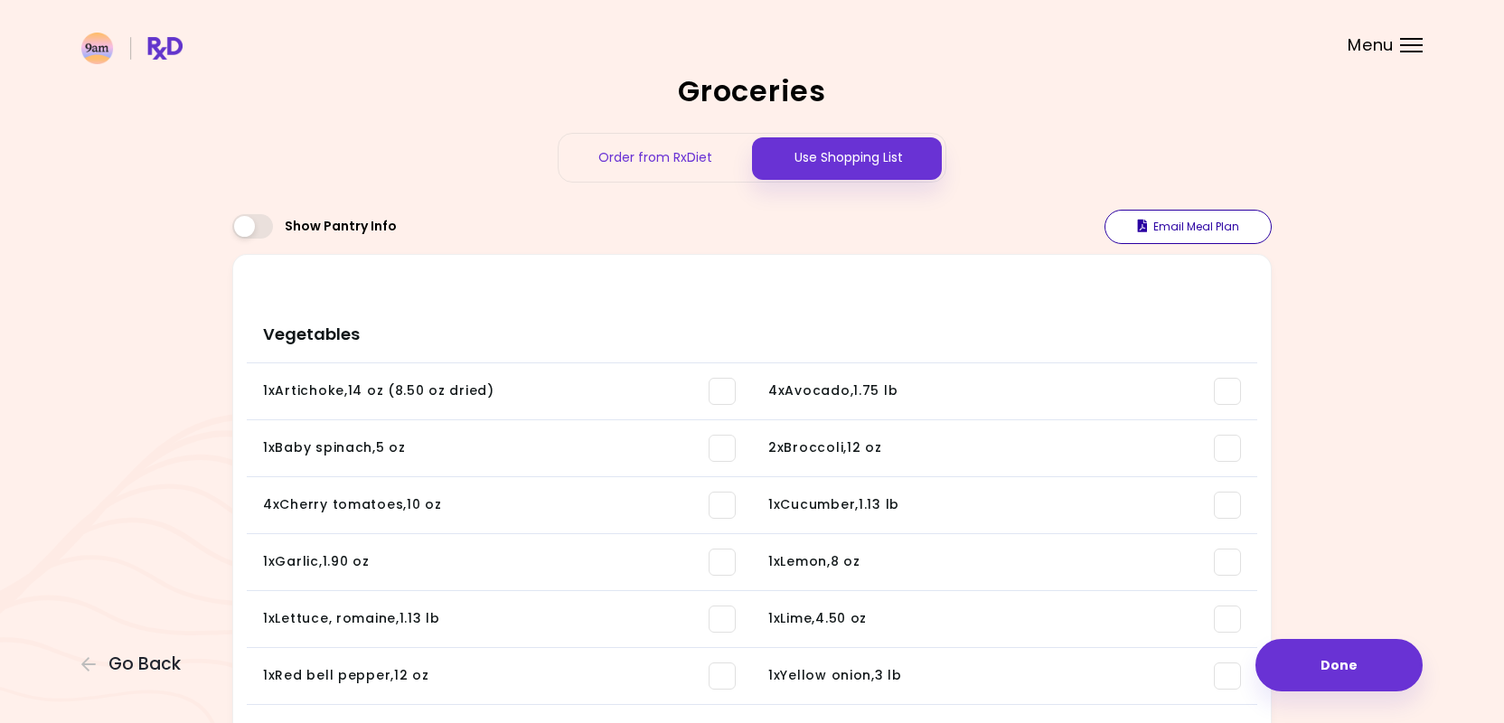
click at [1198, 223] on button "Email Meal Plan" at bounding box center [1188, 227] width 167 height 34
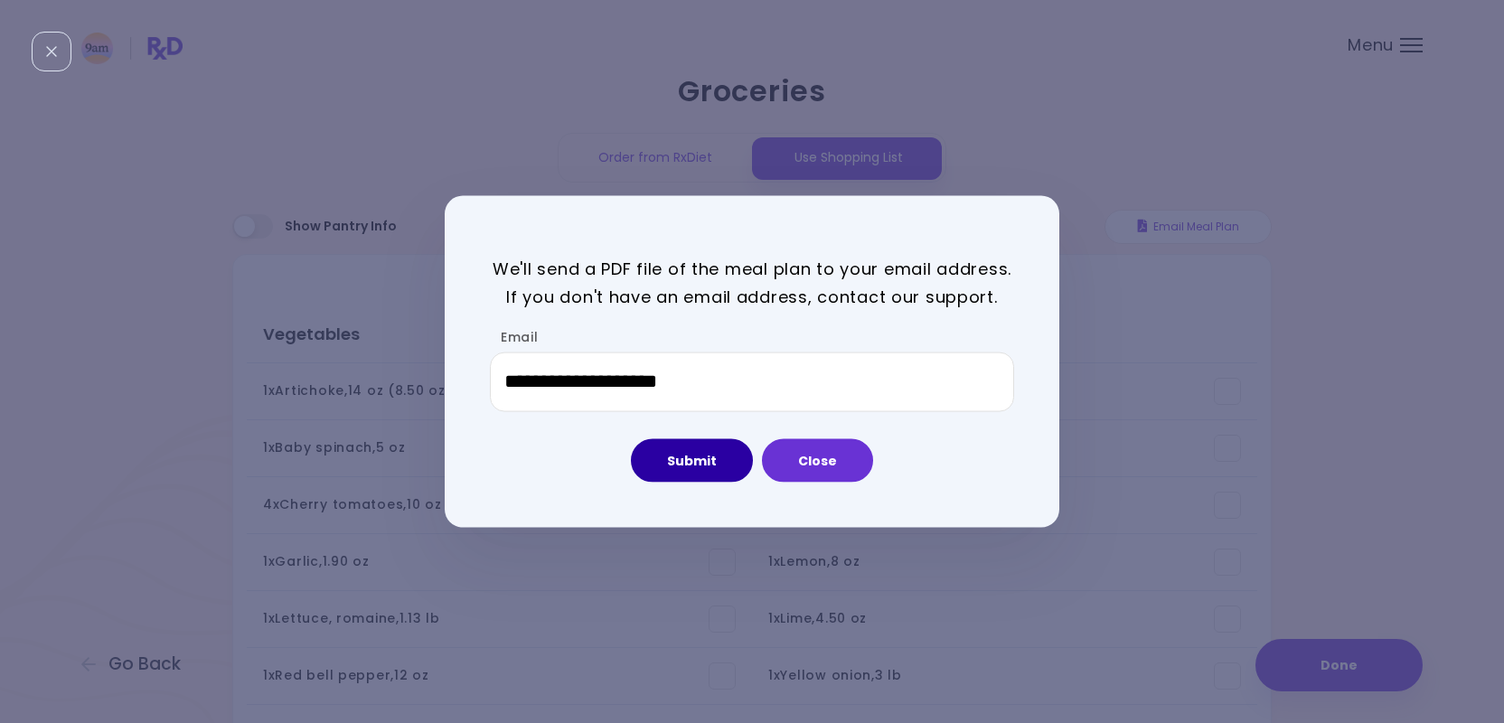
click at [715, 463] on button "Submit" at bounding box center [692, 460] width 122 height 43
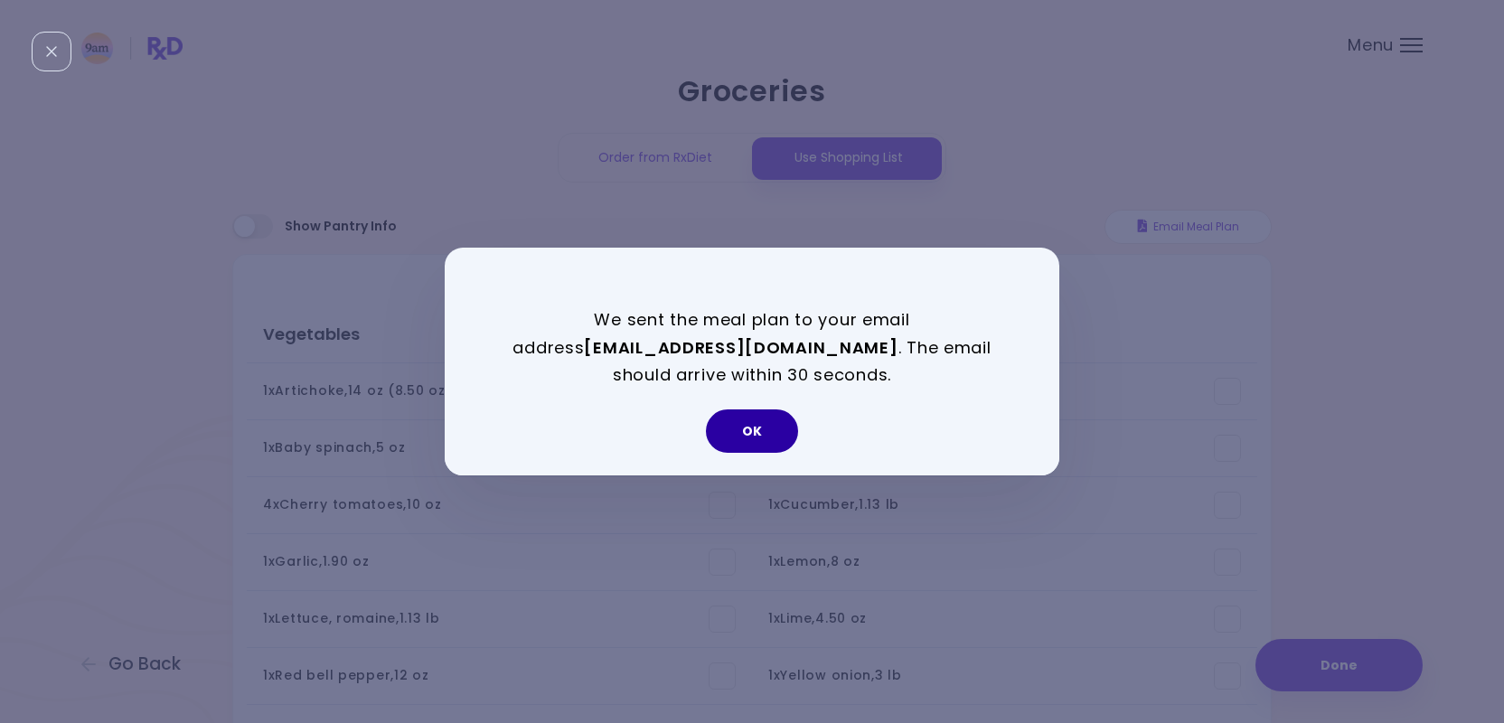
click at [765, 435] on button "OK" at bounding box center [752, 431] width 92 height 43
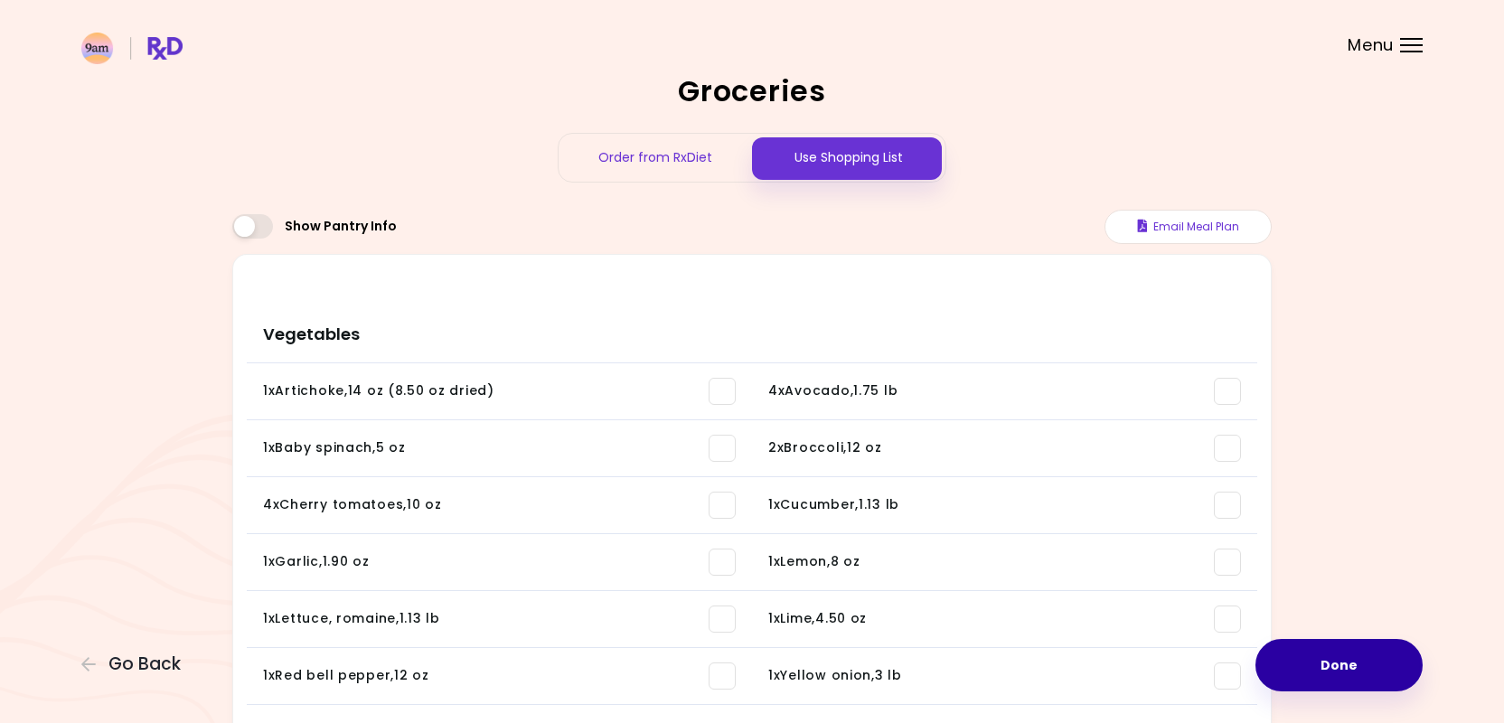
click at [1350, 667] on button "Done" at bounding box center [1339, 665] width 167 height 52
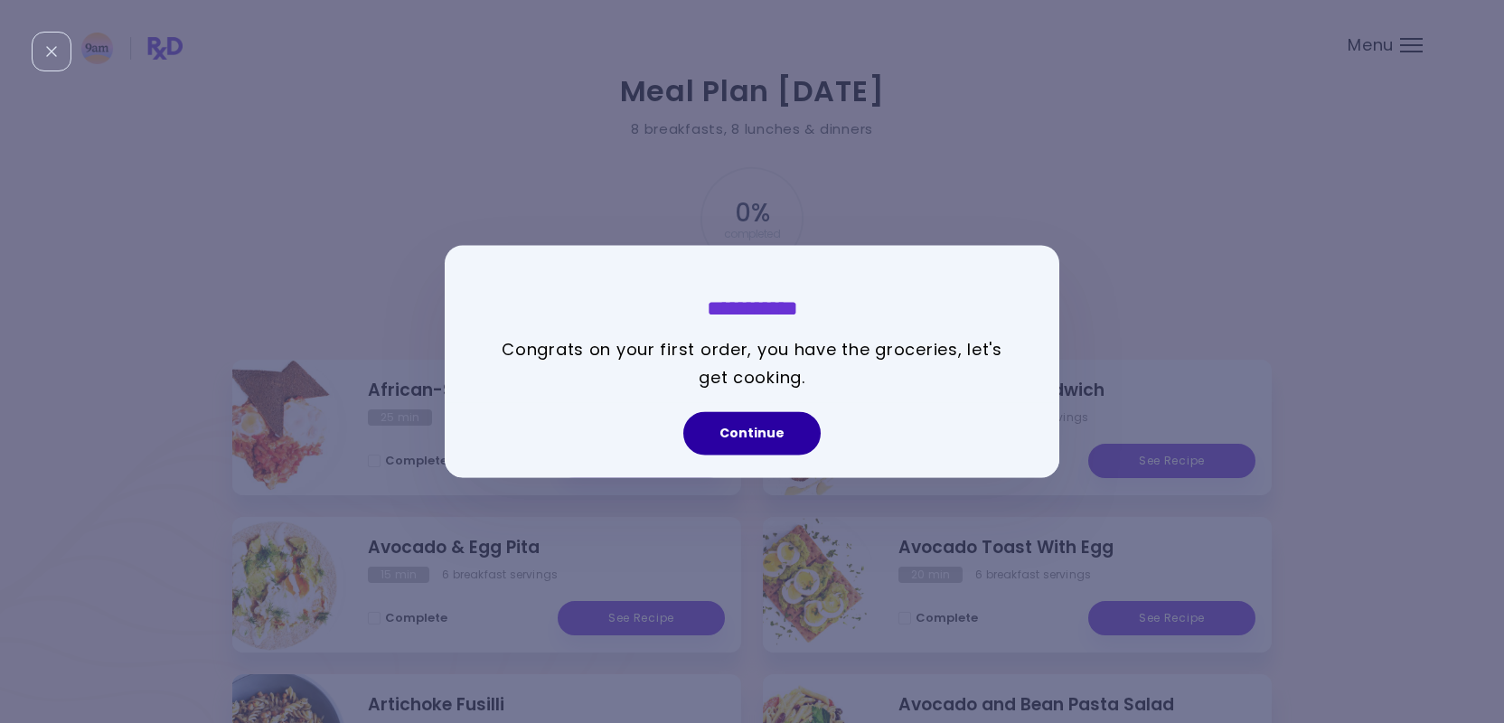
click at [769, 439] on button "Continue" at bounding box center [752, 433] width 137 height 43
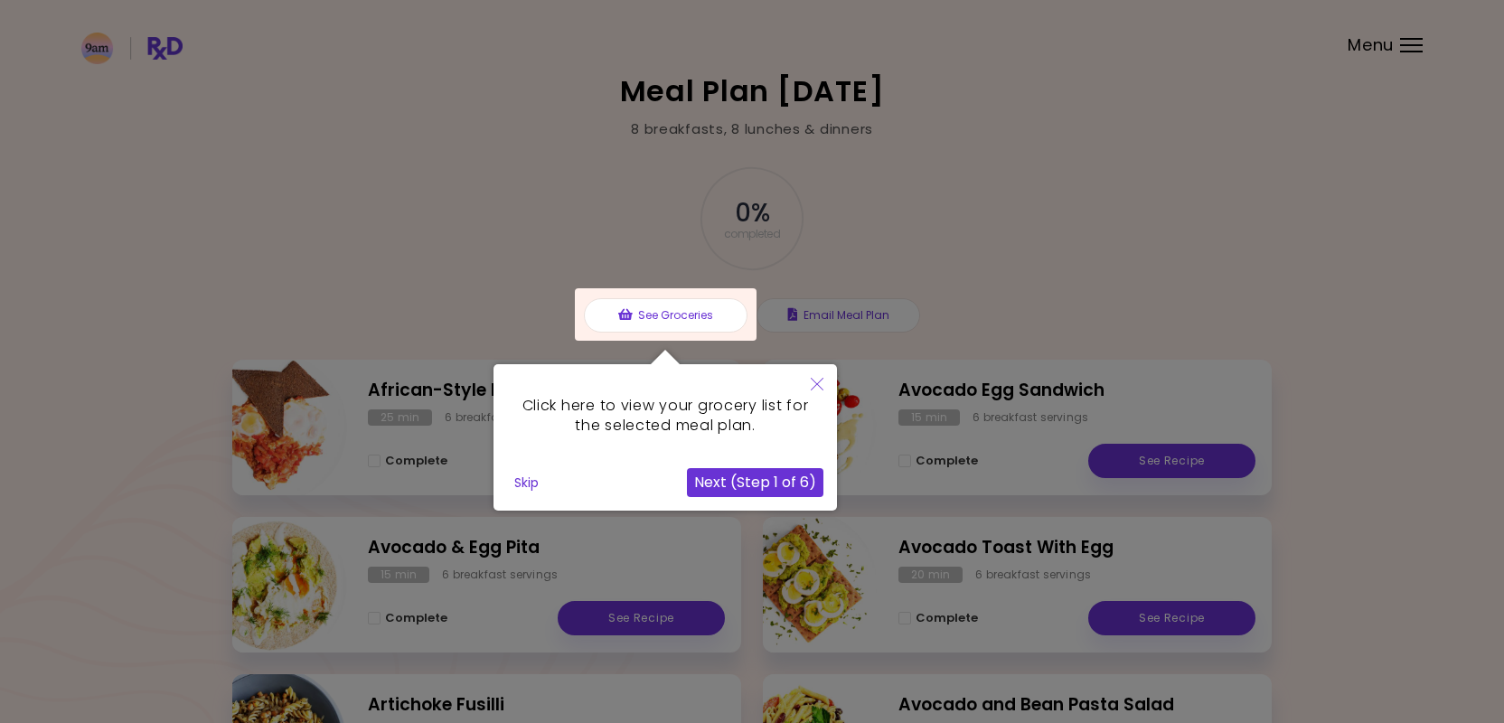
click at [816, 388] on icon "Close" at bounding box center [817, 384] width 13 height 13
